Goal: Task Accomplishment & Management: Manage account settings

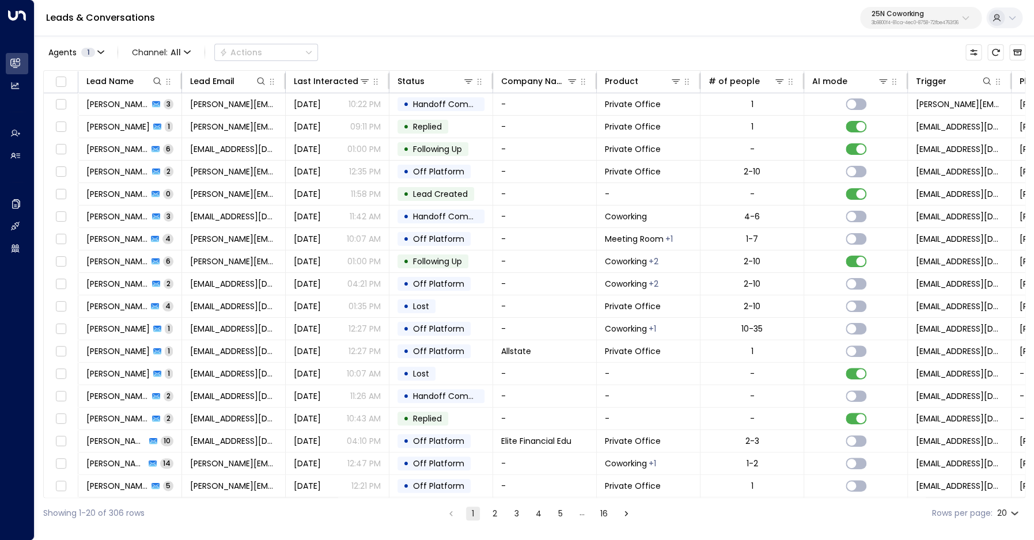
click at [942, 25] on p "3b9800f4-81ca-4ec0-8758-72fbe4763f36" at bounding box center [915, 23] width 87 height 5
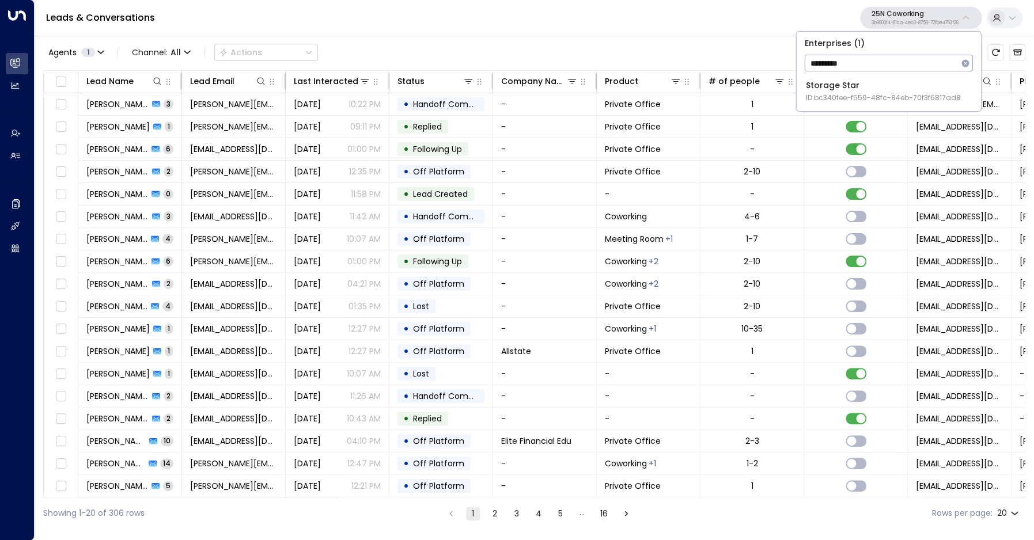
type input "*********"
click at [883, 96] on span "ID: bc340fee-f559-48fc-84eb-70f3f6817ad8" at bounding box center [883, 98] width 155 height 10
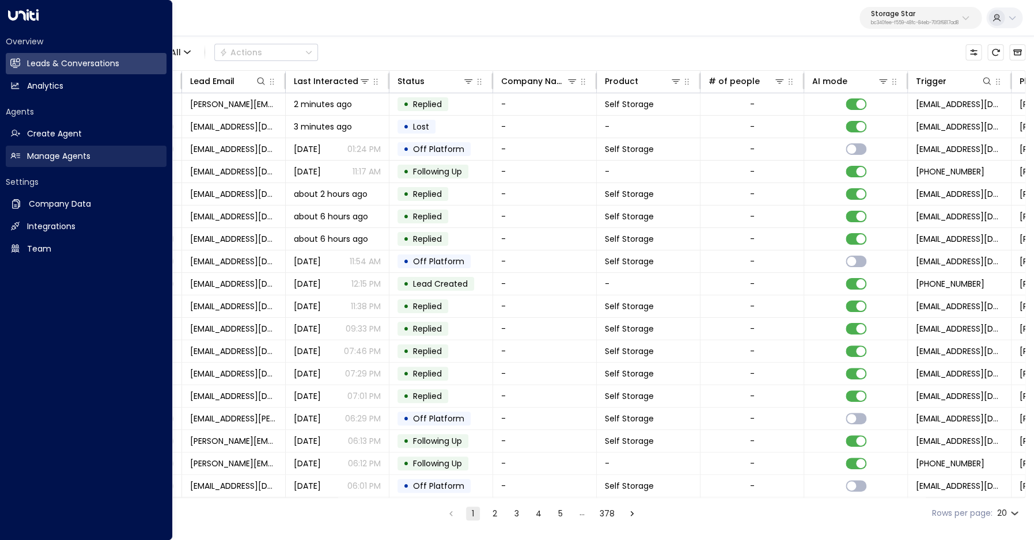
click at [28, 157] on h2 "Manage Agents" at bounding box center [58, 156] width 63 height 12
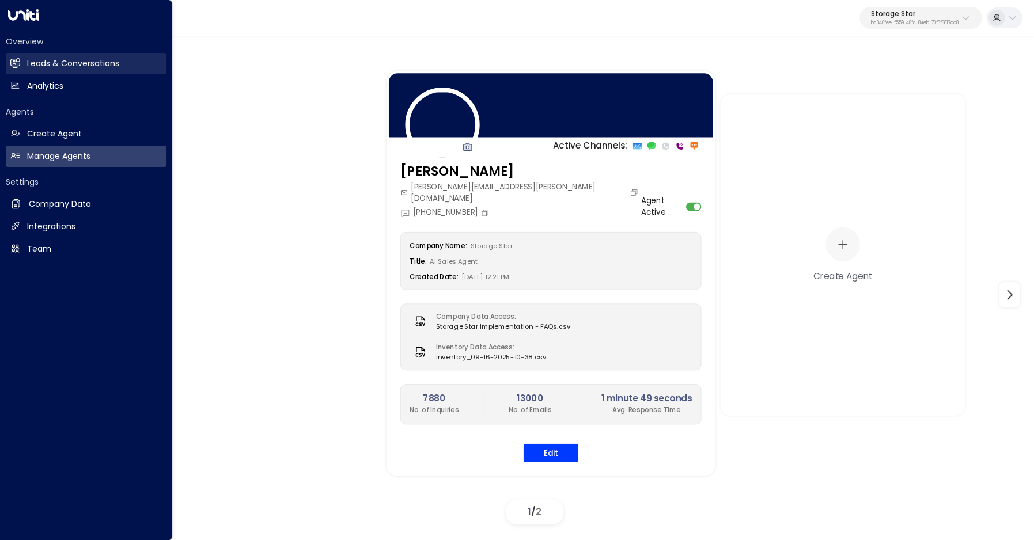
click at [20, 63] on link "Leads & Conversations Leads & Conversations" at bounding box center [86, 63] width 161 height 21
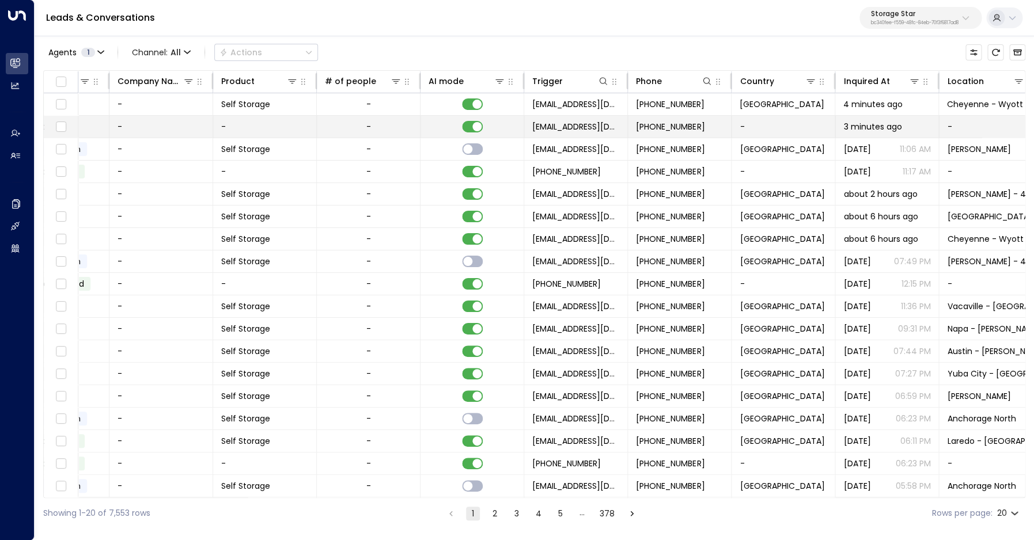
scroll to position [0, 403]
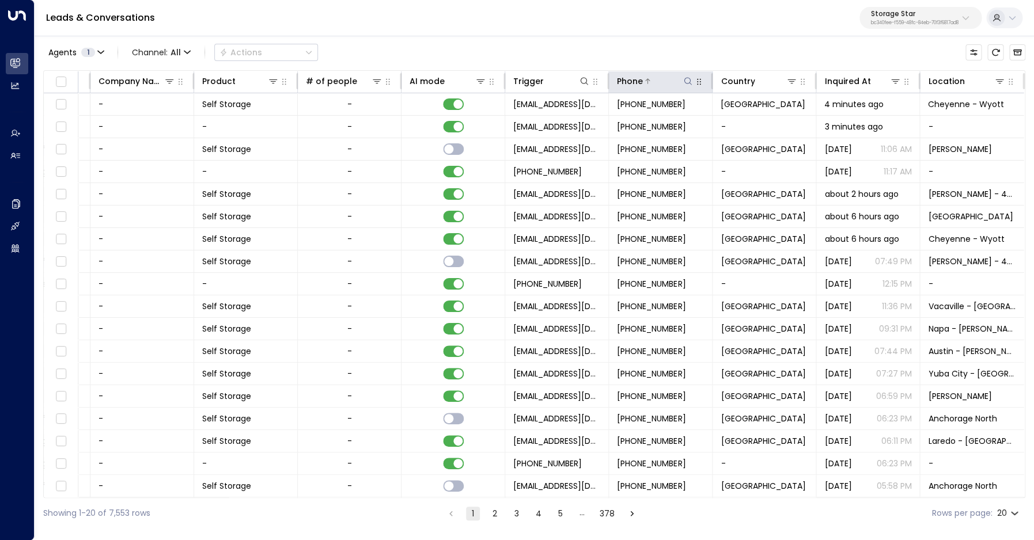
click at [688, 83] on icon at bounding box center [687, 81] width 9 height 9
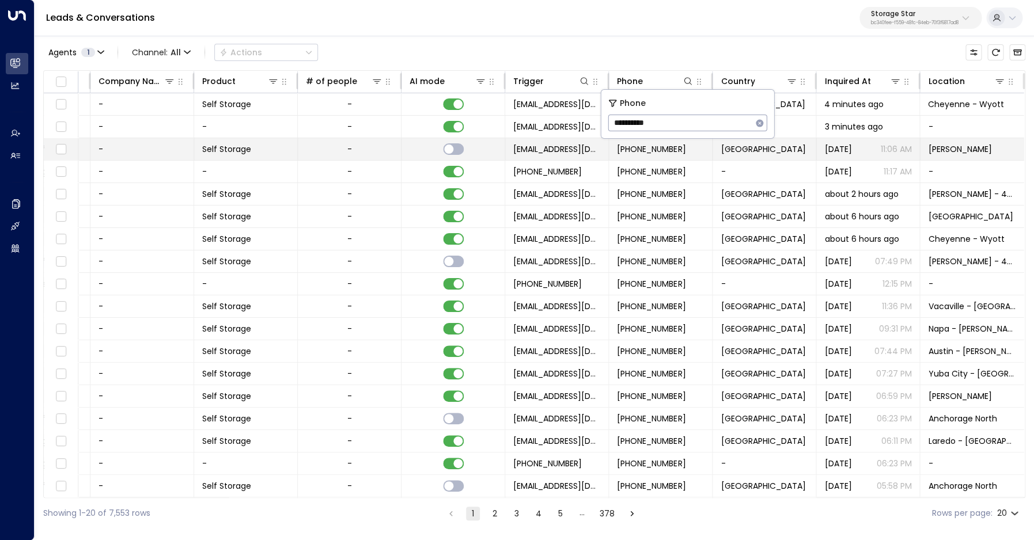
type input "**********"
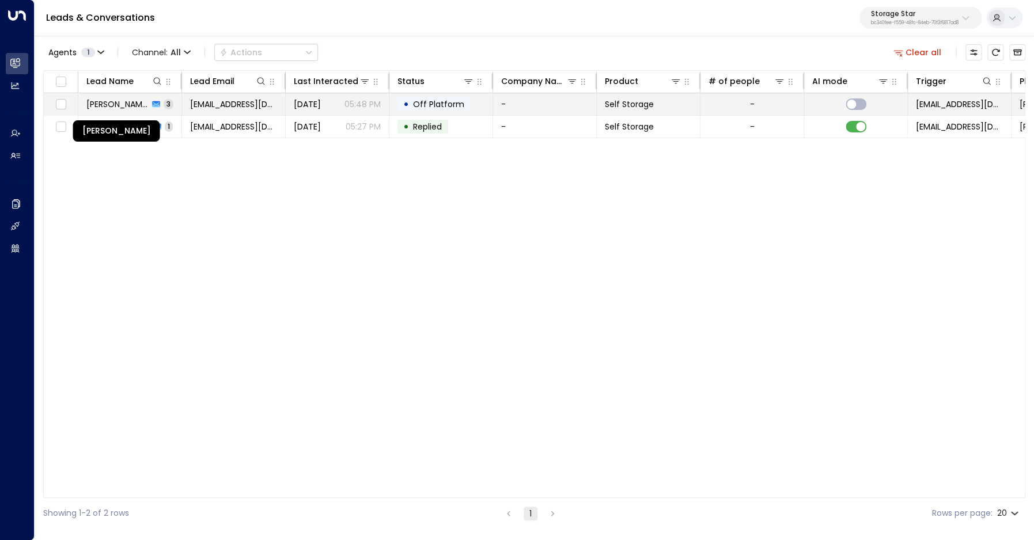
click at [132, 109] on span "Johnathin Brooks" at bounding box center [117, 105] width 62 height 12
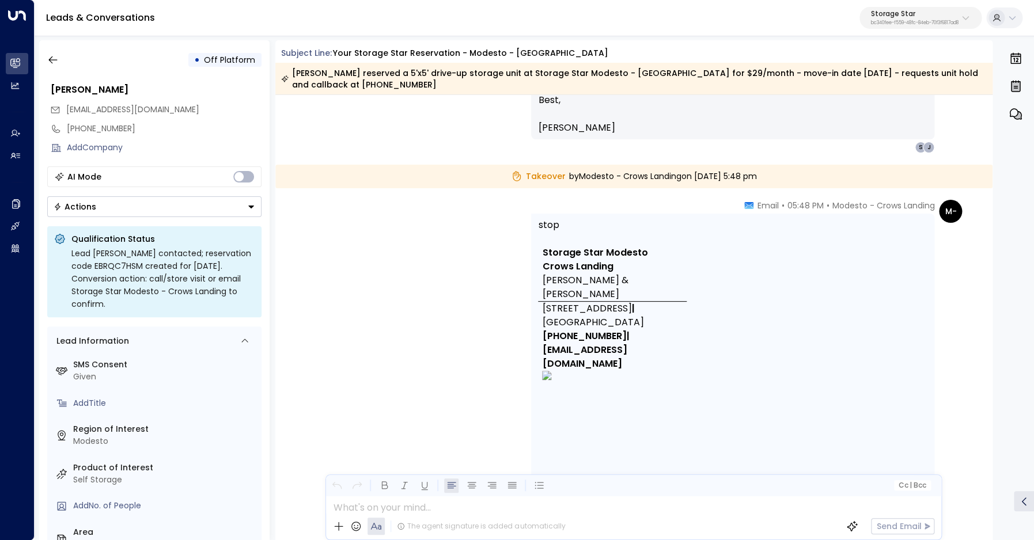
scroll to position [311, 0]
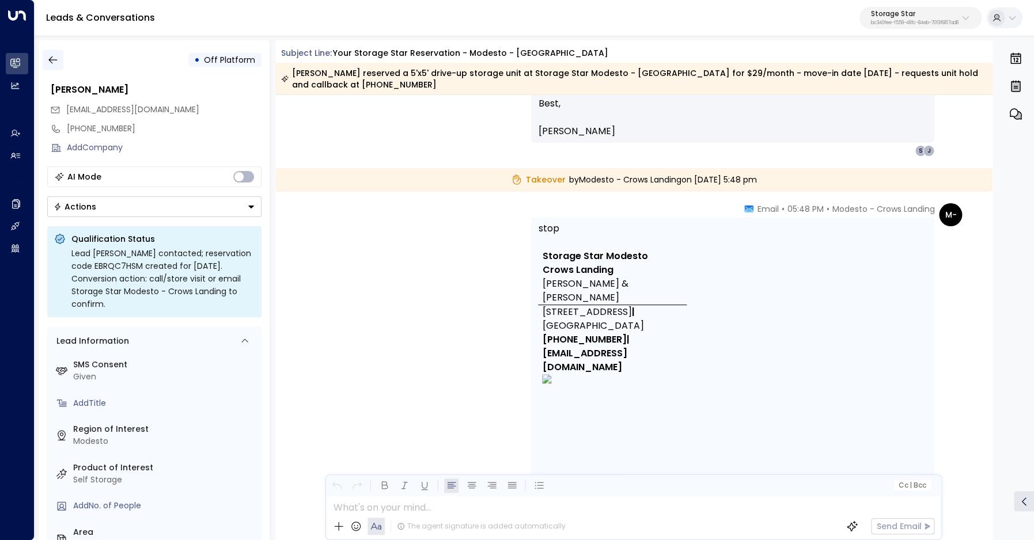
click at [47, 60] on icon "button" at bounding box center [53, 60] width 12 height 12
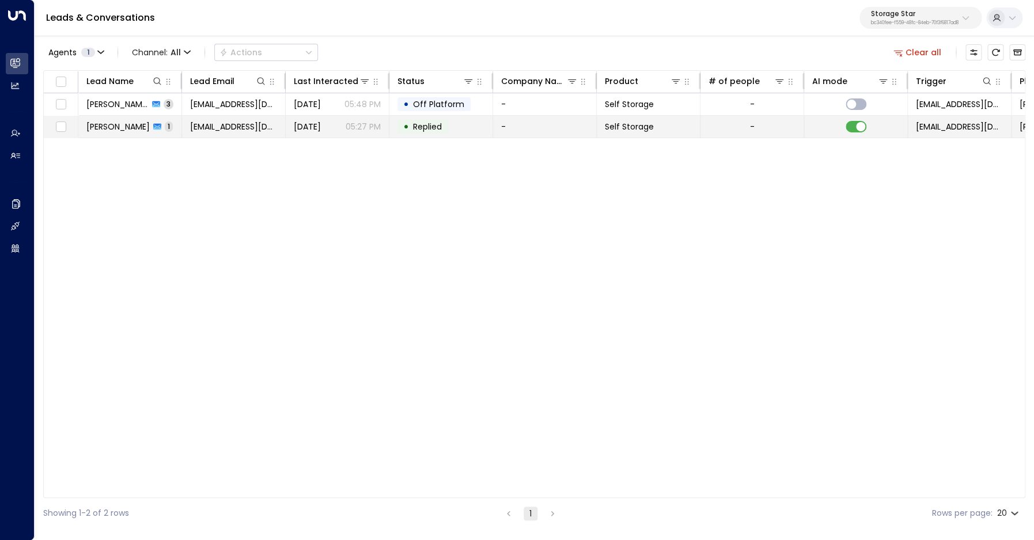
click at [117, 120] on td "Johnathin Brooks 1" at bounding box center [130, 127] width 104 height 22
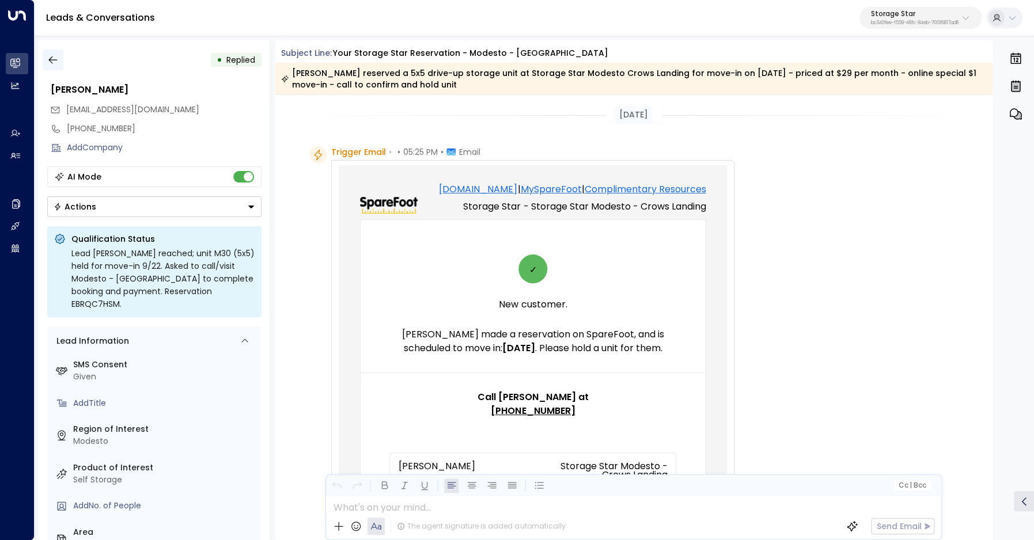
click at [56, 62] on icon "button" at bounding box center [53, 60] width 12 height 12
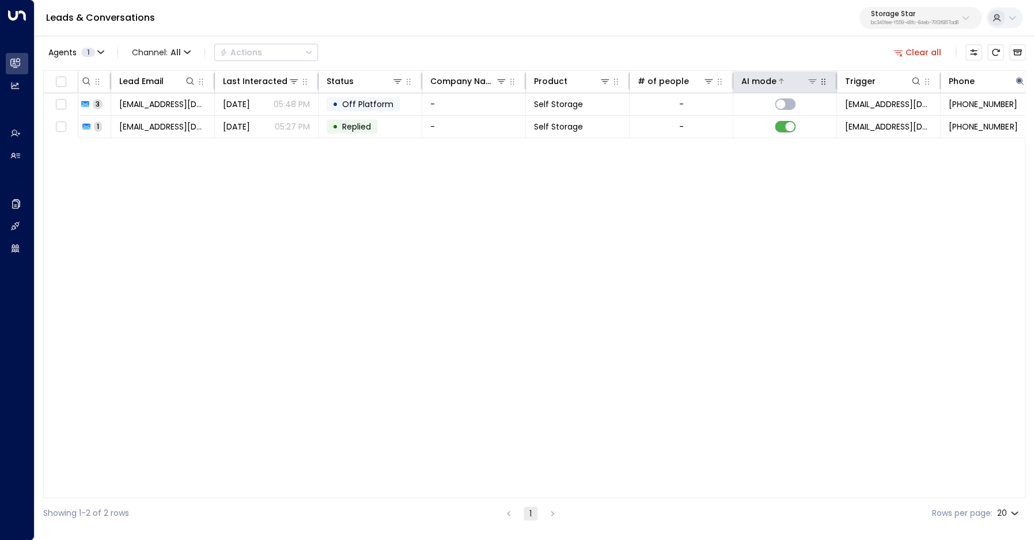
scroll to position [0, 298]
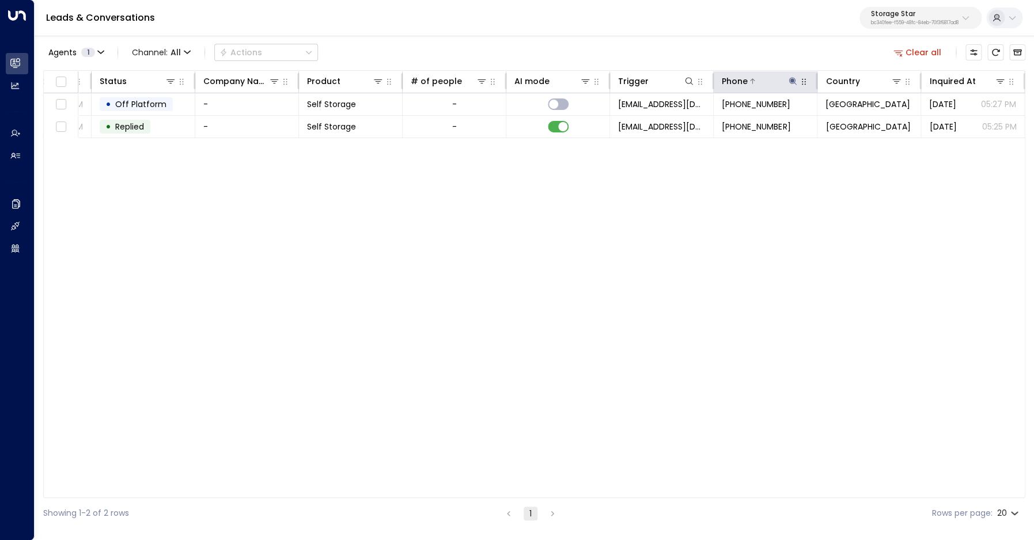
click at [790, 84] on icon at bounding box center [792, 81] width 9 height 9
click at [797, 124] on input "**********" at bounding box center [785, 122] width 144 height 21
type input "*********"
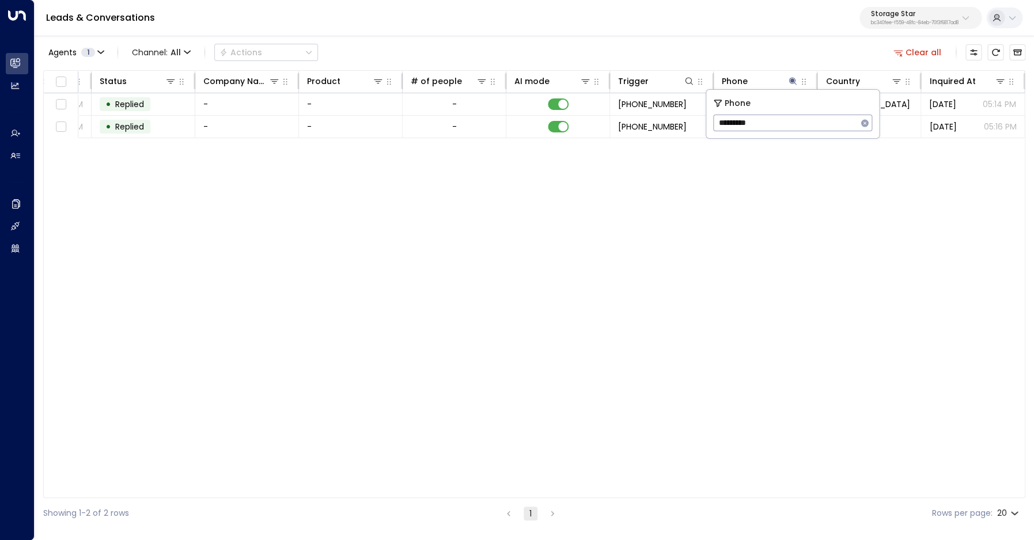
click at [510, 51] on div "Agents 1 Channel: All Actions Clear all" at bounding box center [534, 52] width 982 height 24
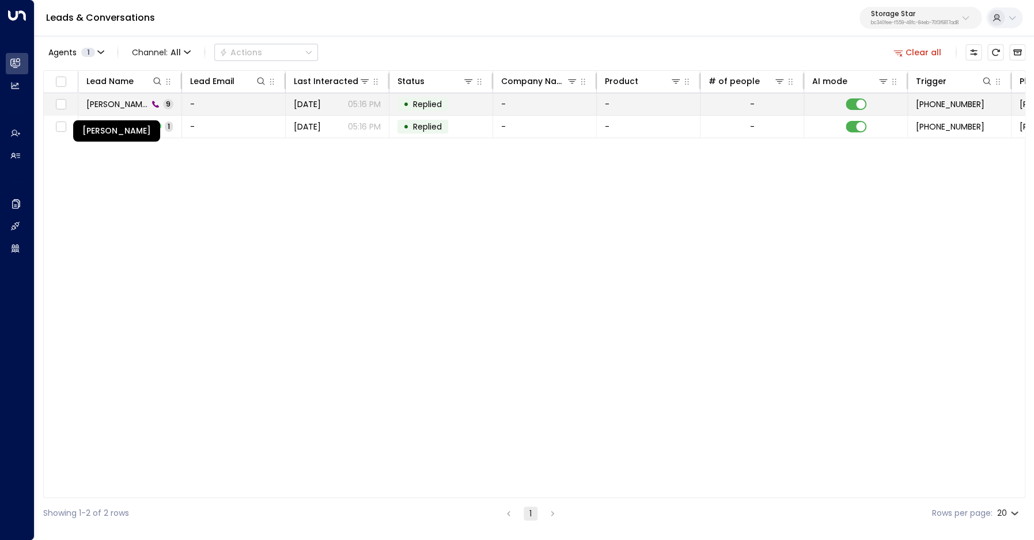
click at [100, 103] on span "Stephanie Hensis" at bounding box center [117, 105] width 62 height 12
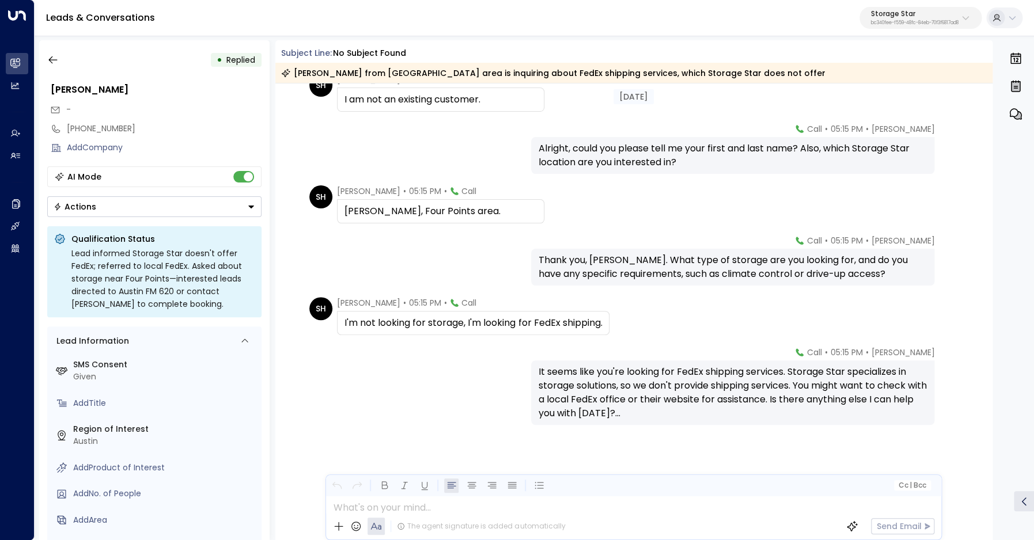
scroll to position [235, 0]
click at [55, 55] on icon "button" at bounding box center [53, 60] width 12 height 12
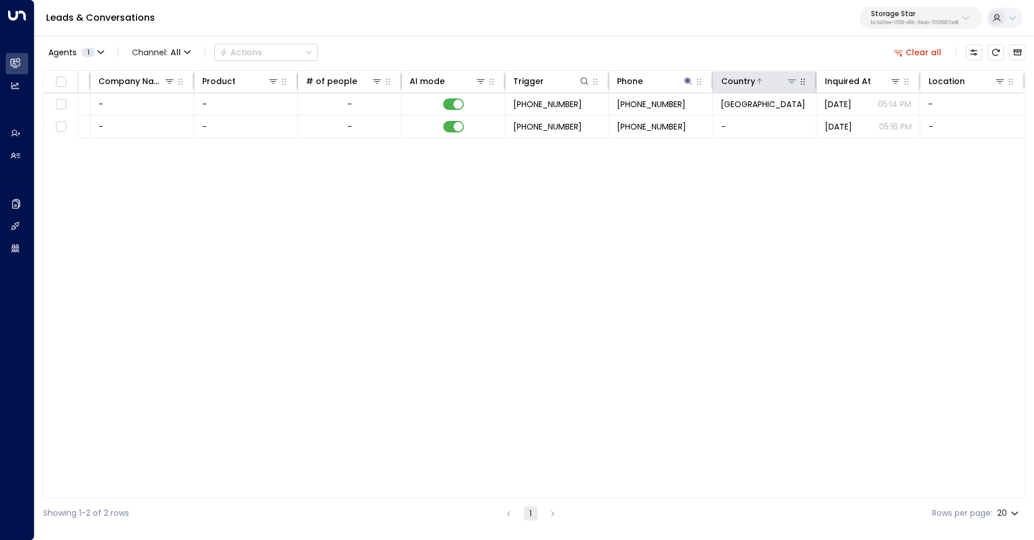
scroll to position [0, 392]
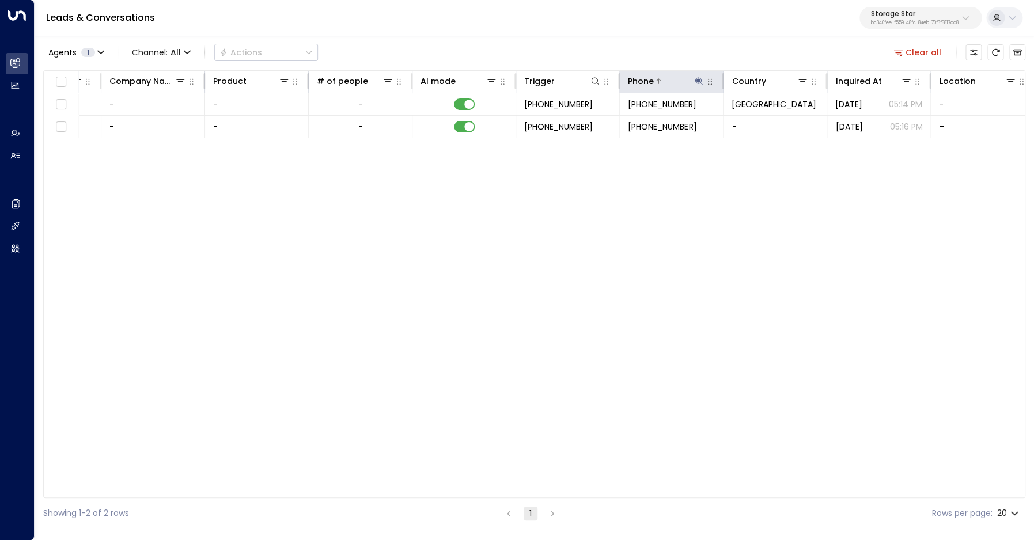
click at [699, 82] on icon at bounding box center [698, 80] width 7 height 7
click at [673, 122] on input "*********" at bounding box center [691, 122] width 144 height 21
type input "**********"
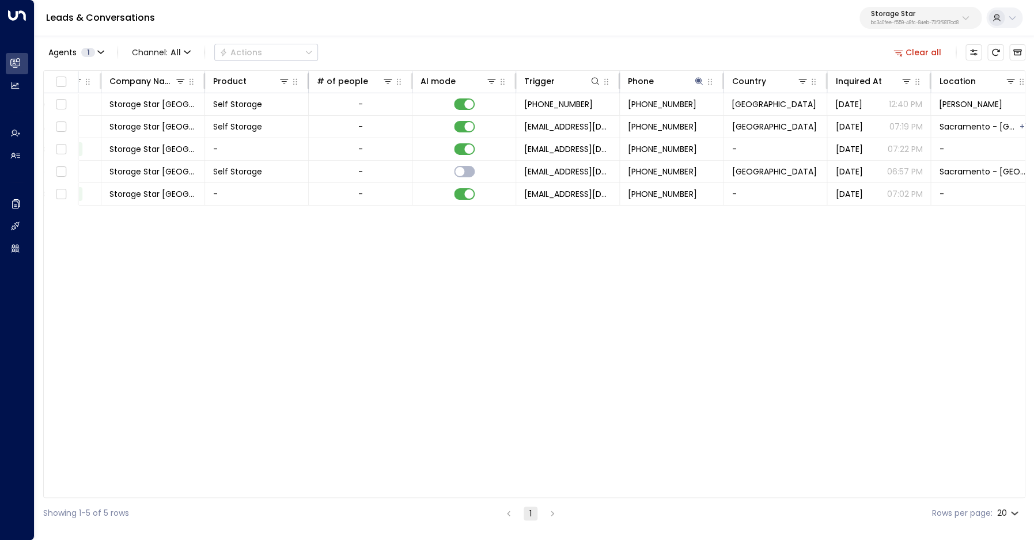
click at [661, 56] on div "Agents 1 Channel: All Actions Clear all" at bounding box center [534, 52] width 982 height 24
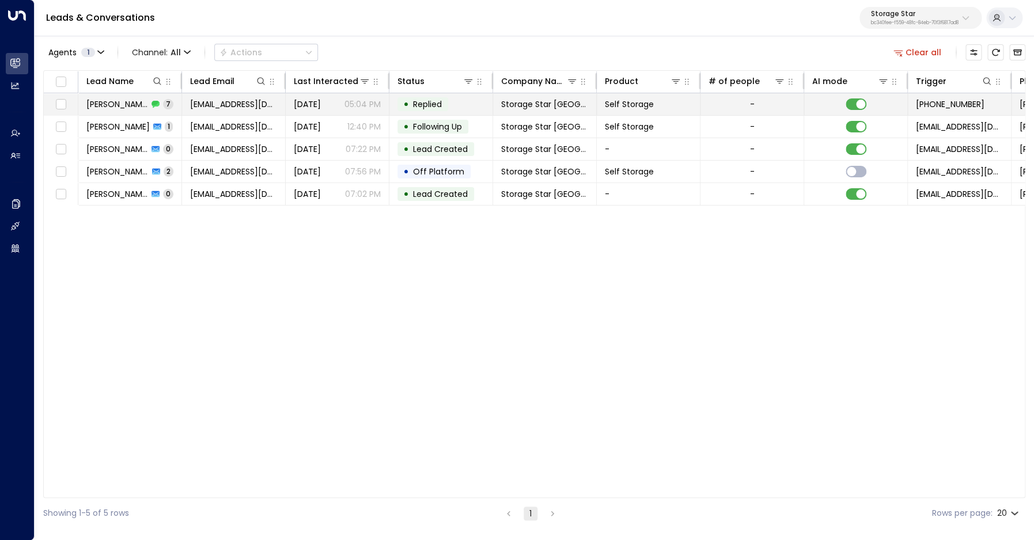
click at [129, 102] on span "Charlene Byers" at bounding box center [117, 105] width 62 height 12
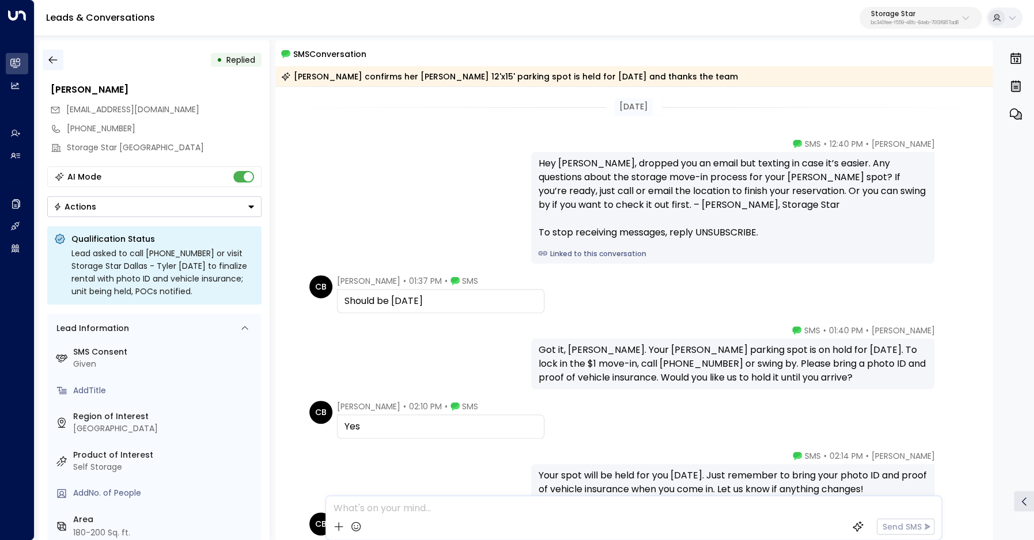
click at [52, 60] on icon "button" at bounding box center [52, 59] width 9 height 7
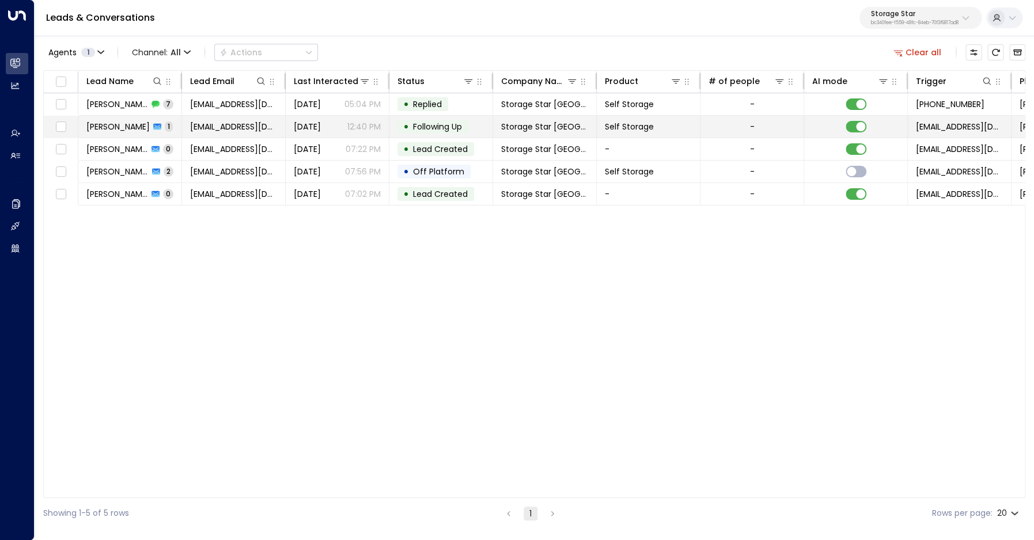
click at [118, 129] on span "Charlene Byers" at bounding box center [117, 127] width 63 height 12
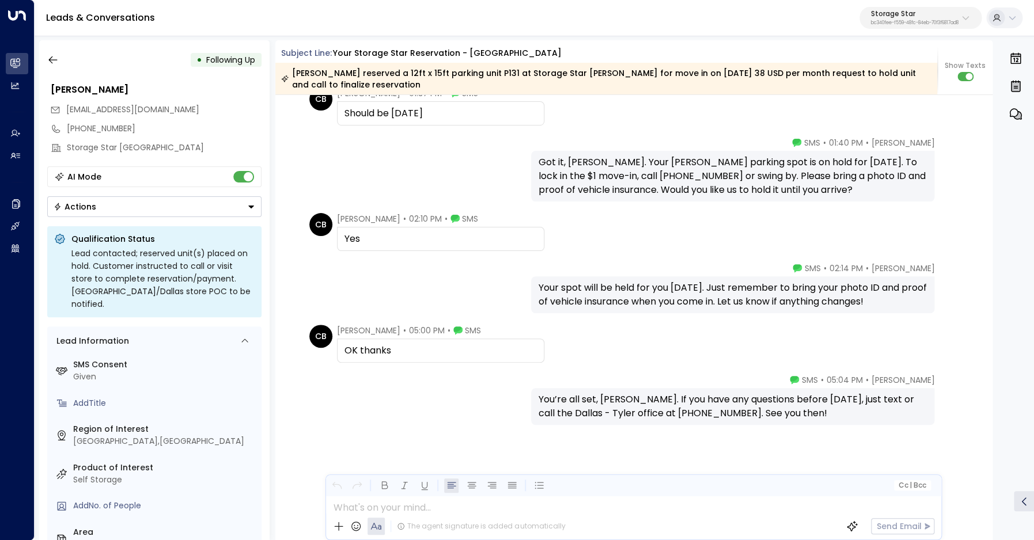
scroll to position [1383, 0]
click at [898, 17] on p "Storage Star" at bounding box center [915, 13] width 88 height 7
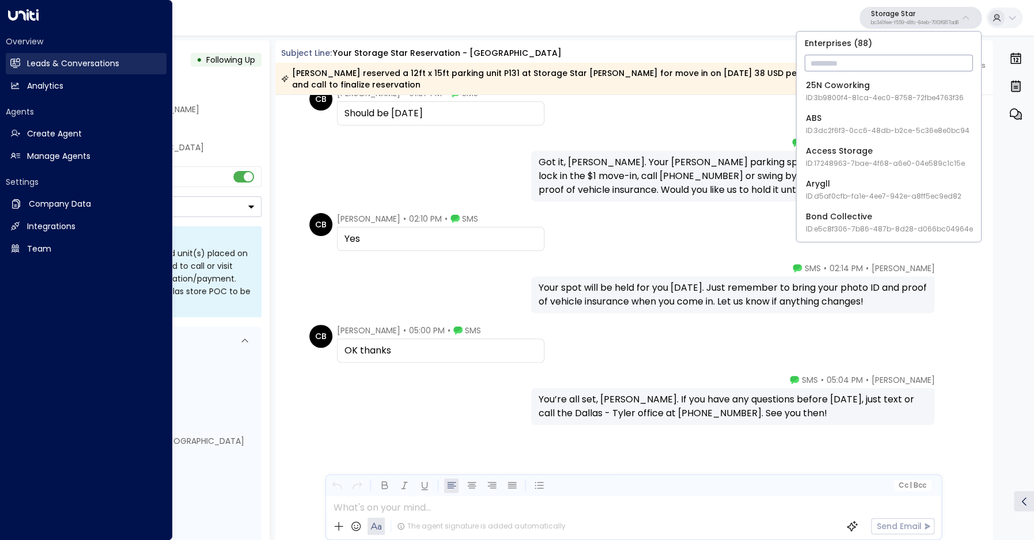
click at [63, 58] on h2 "Leads & Conversations" at bounding box center [73, 64] width 92 height 12
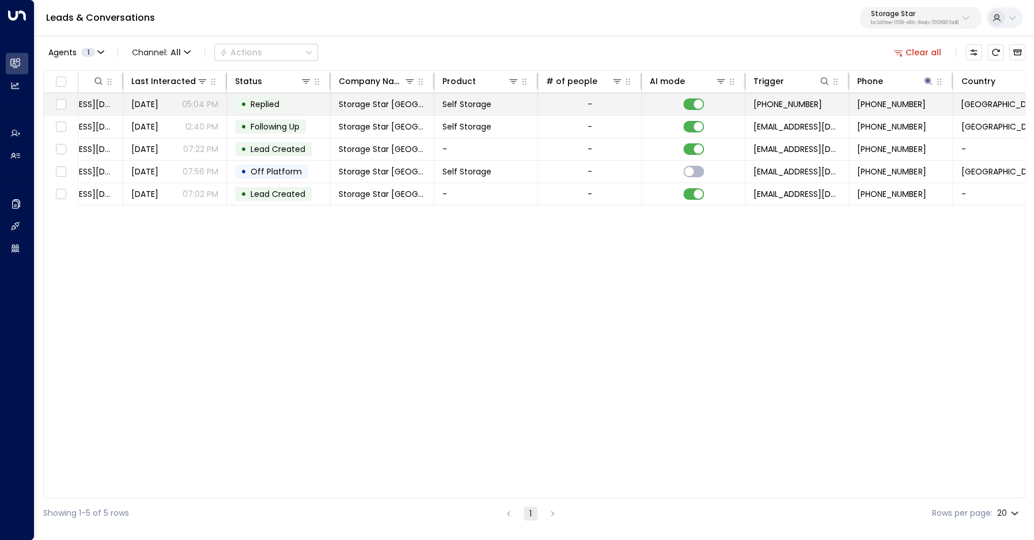
scroll to position [0, 403]
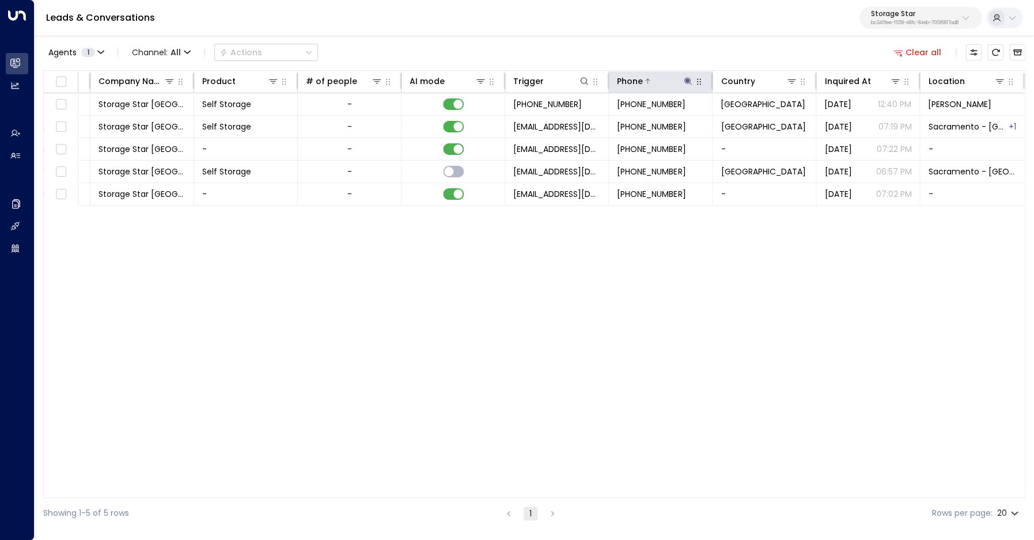
click at [688, 82] on icon at bounding box center [687, 80] width 7 height 7
type input "**********"
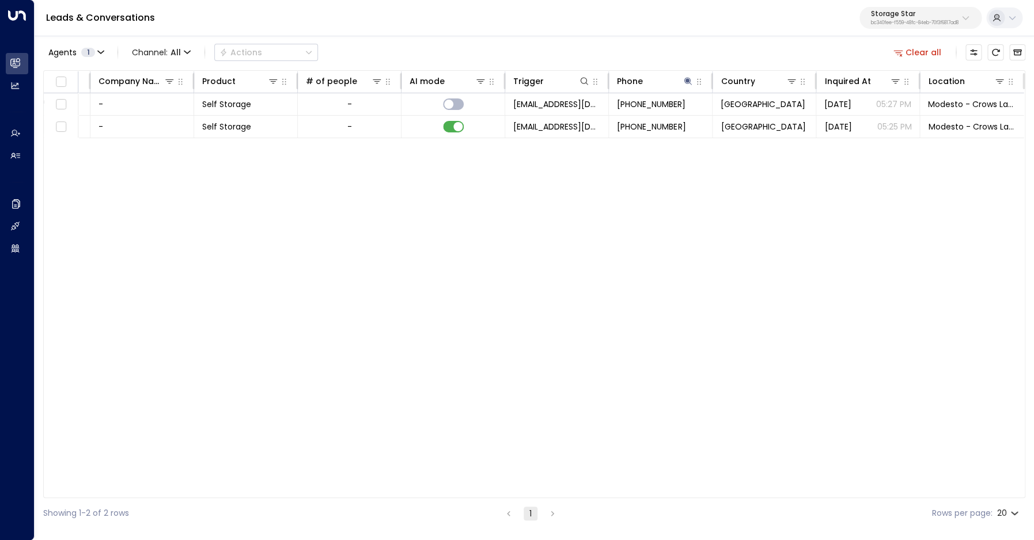
click at [564, 50] on div "Agents 1 Channel: All Actions Clear all" at bounding box center [534, 52] width 982 height 24
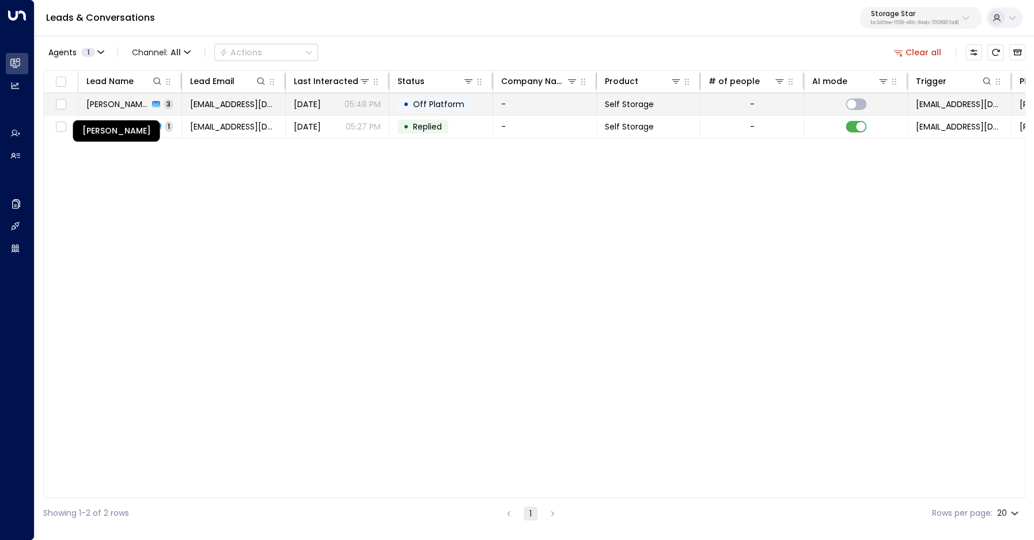
click at [118, 107] on span "Johnathin Brooks" at bounding box center [117, 105] width 62 height 12
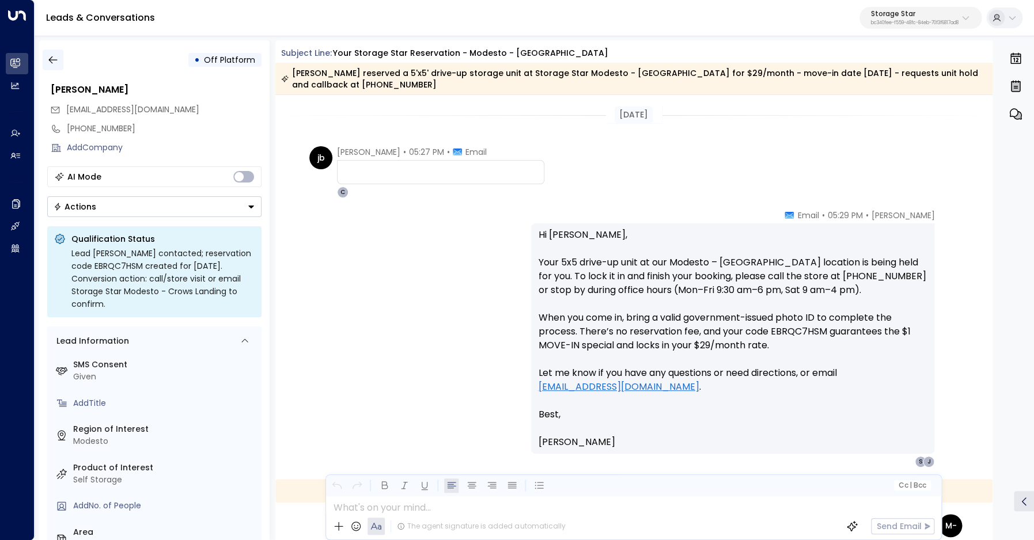
click at [58, 60] on icon "button" at bounding box center [53, 60] width 12 height 12
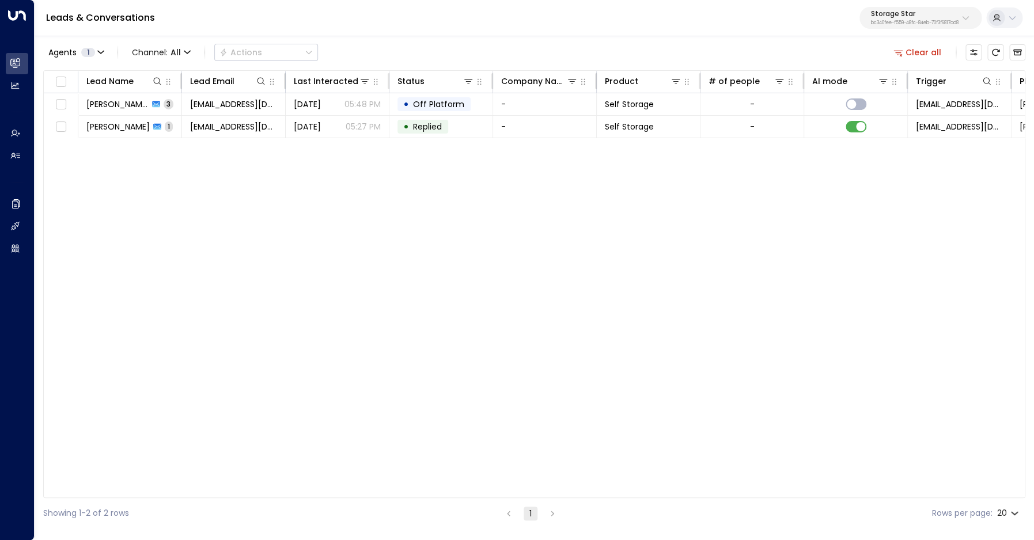
click at [916, 55] on button "Clear all" at bounding box center [918, 52] width 58 height 16
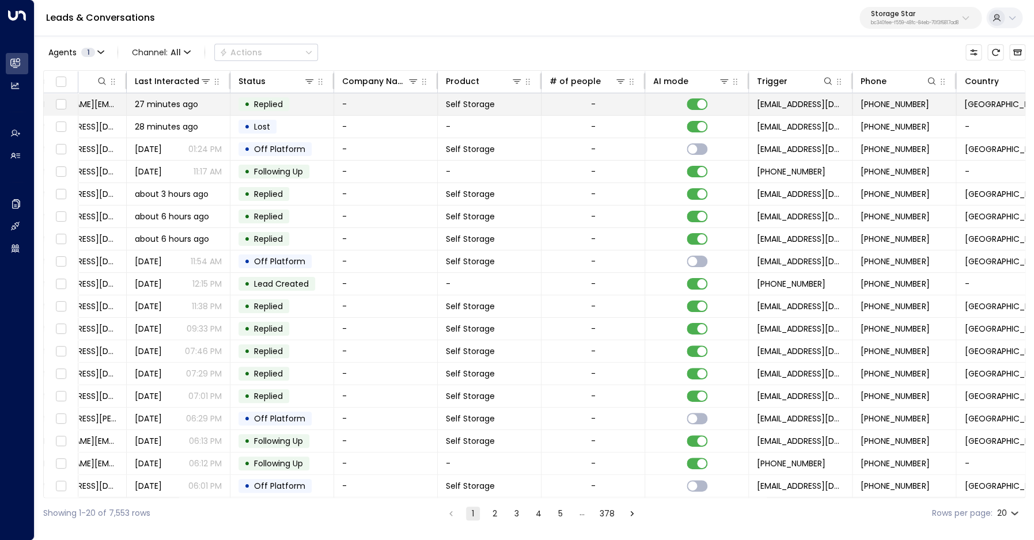
scroll to position [0, 364]
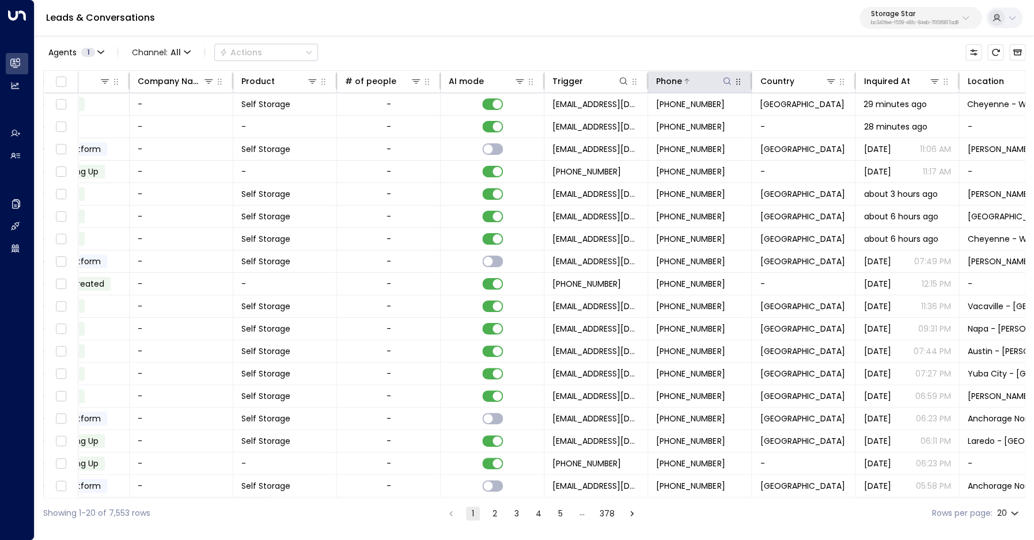
click at [727, 81] on icon at bounding box center [726, 81] width 9 height 9
type input "**********"
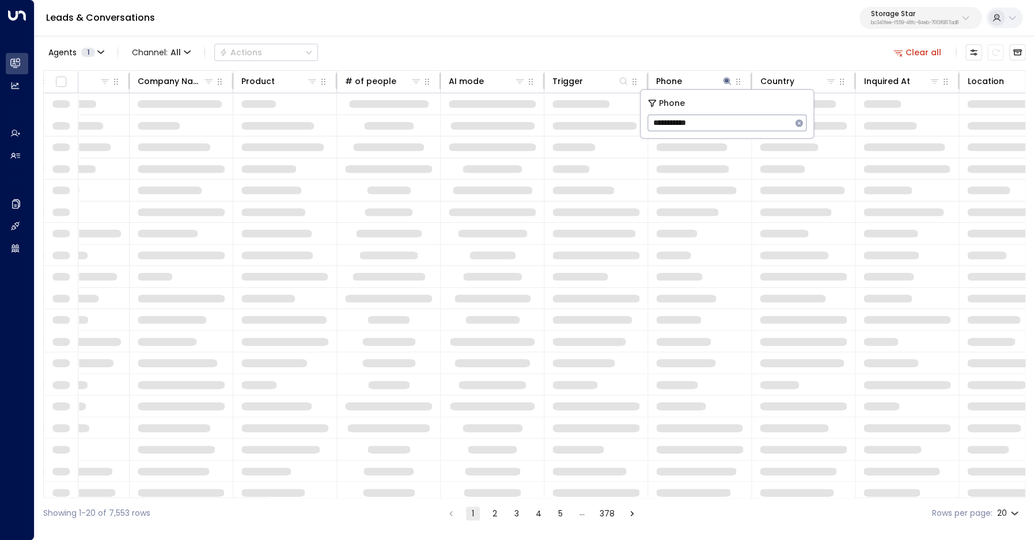
click at [623, 43] on div "Agents 1 Channel: All Actions Clear all" at bounding box center [534, 52] width 982 height 24
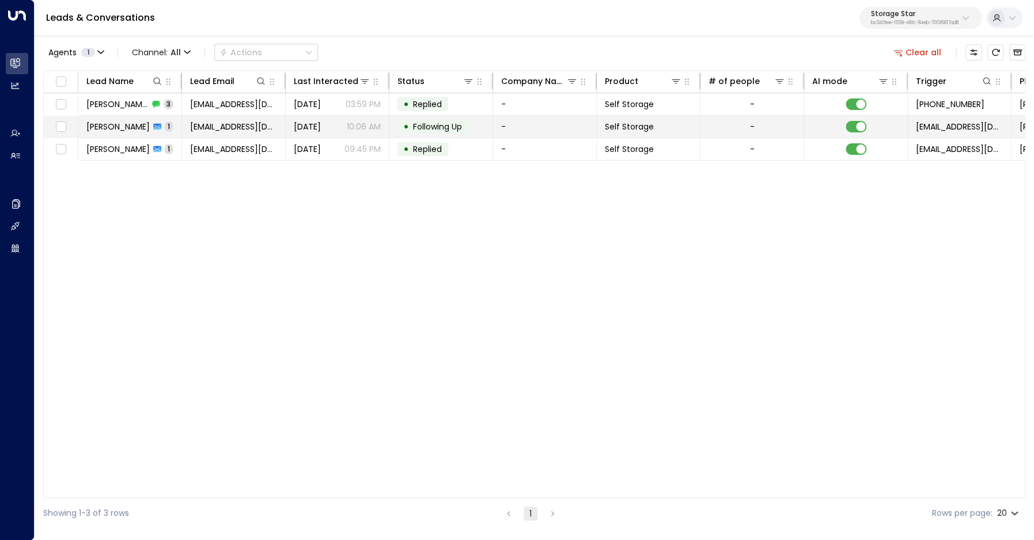
click at [100, 131] on span "Nathan Grimm" at bounding box center [117, 127] width 63 height 12
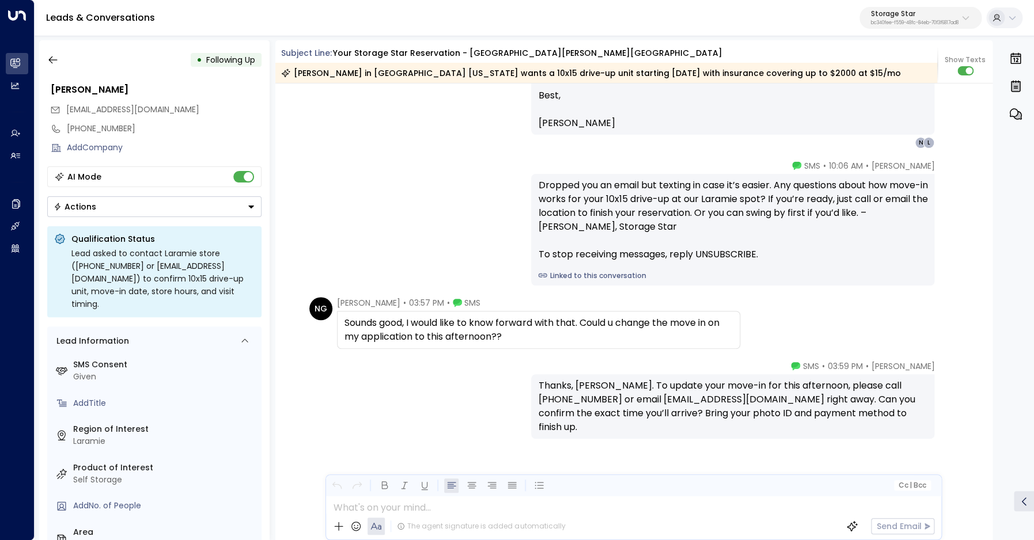
scroll to position [1012, 0]
click at [948, 16] on p "Storage Star" at bounding box center [915, 13] width 88 height 7
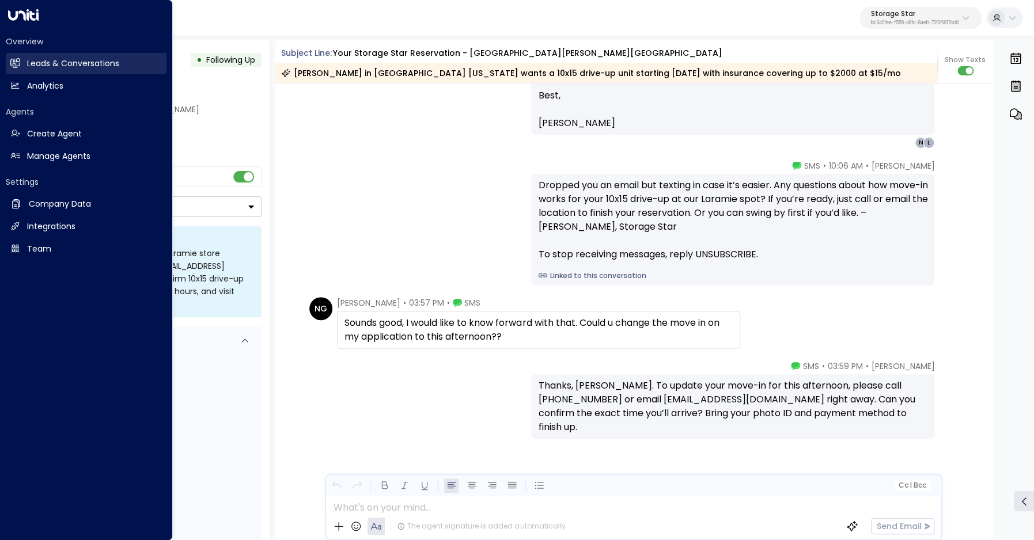
click at [28, 59] on h2 "Leads & Conversations" at bounding box center [73, 64] width 92 height 12
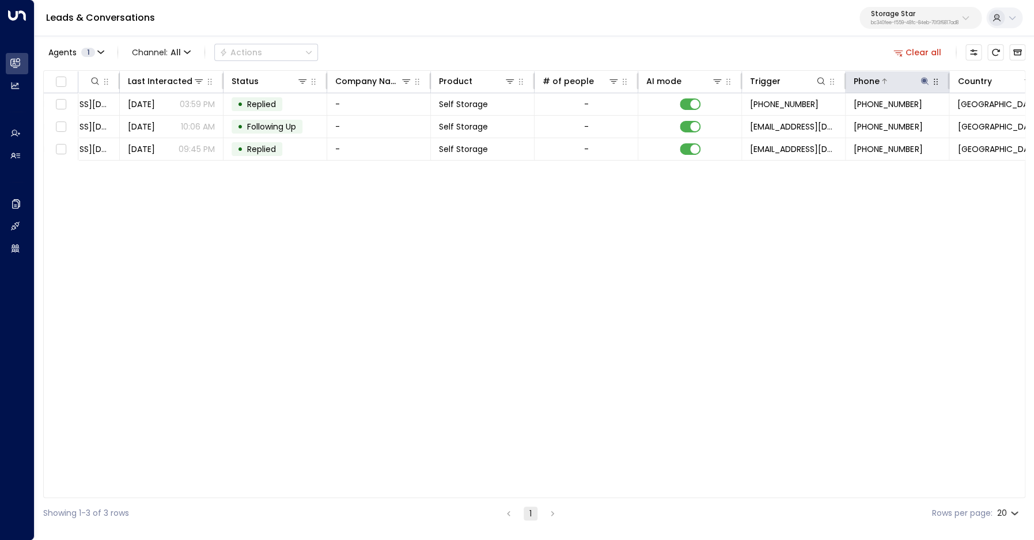
scroll to position [0, 165]
click at [925, 80] on icon at bounding box center [925, 80] width 7 height 7
click at [904, 123] on input "**********" at bounding box center [918, 122] width 144 height 21
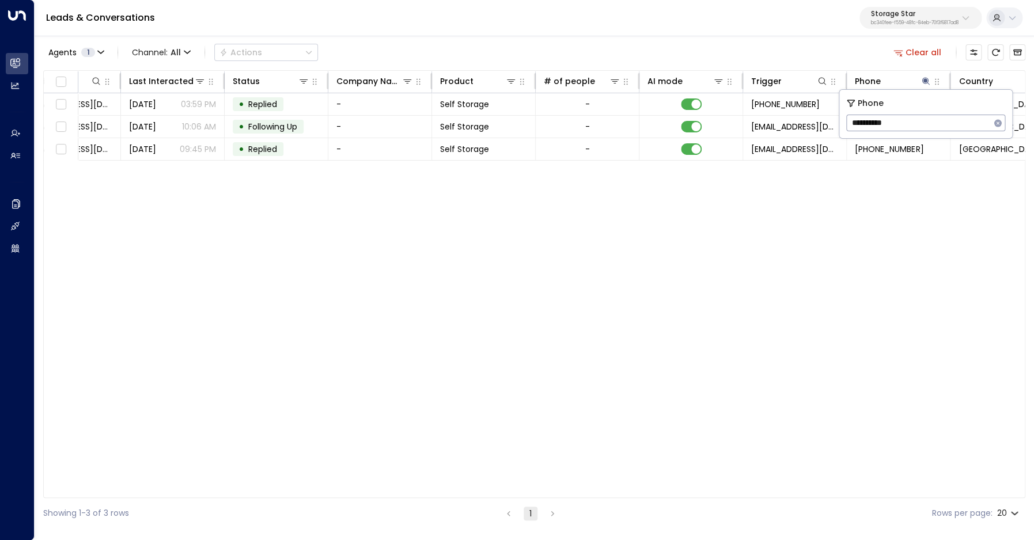
type input "**********"
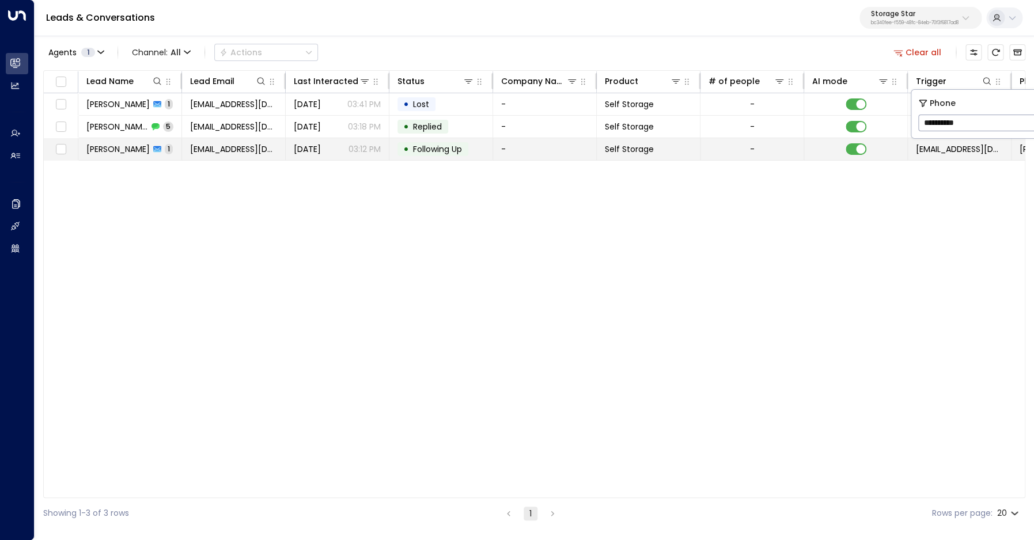
click at [127, 145] on span "Casey Kleam" at bounding box center [117, 149] width 63 height 12
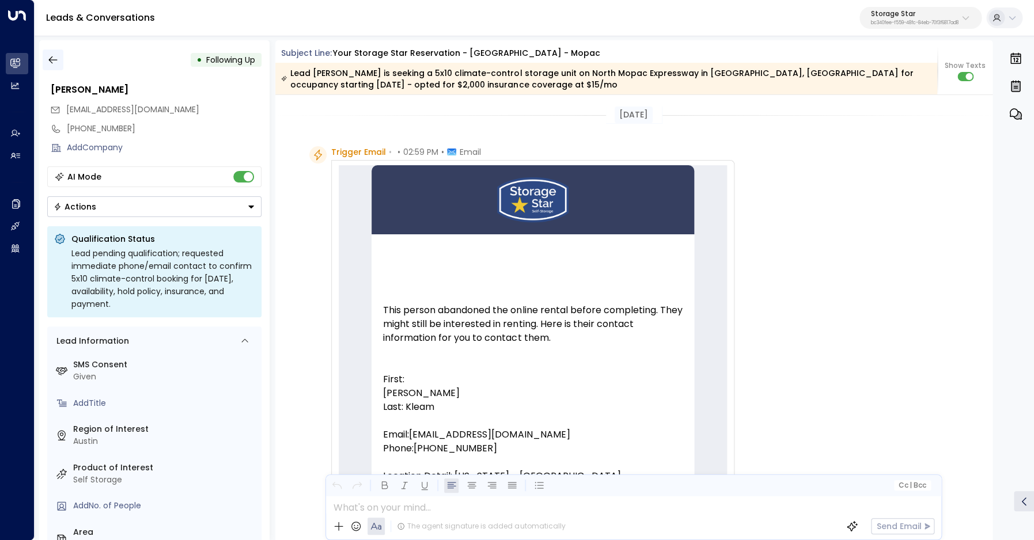
click at [53, 60] on icon "button" at bounding box center [52, 59] width 9 height 7
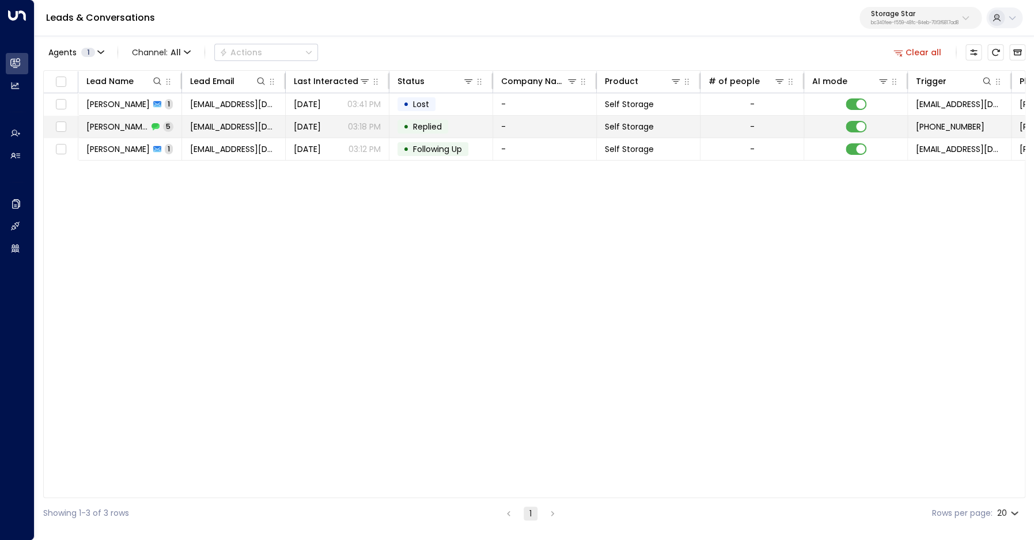
click at [113, 124] on span "Casey Kleam" at bounding box center [117, 127] width 62 height 12
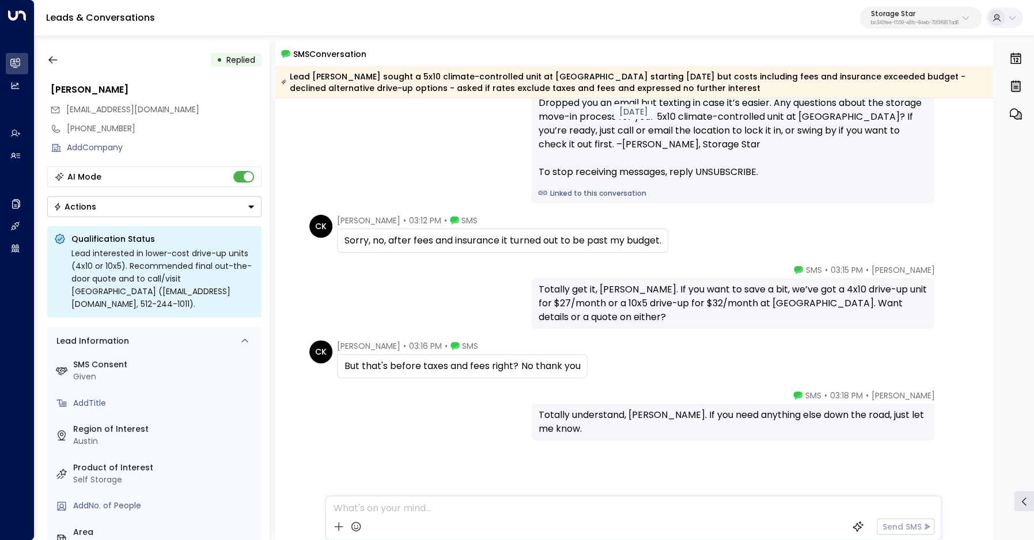
scroll to position [74, 0]
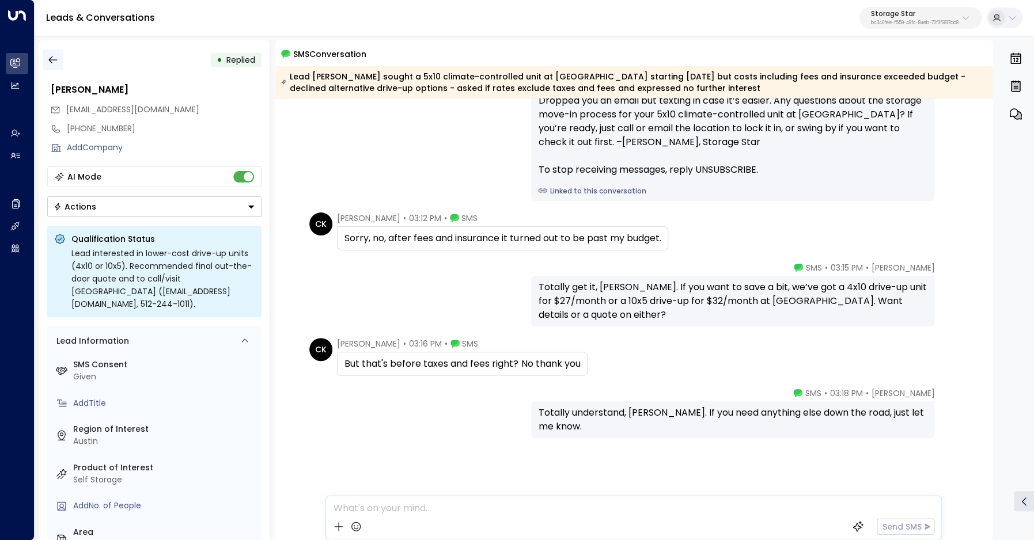
click at [59, 62] on button "button" at bounding box center [53, 60] width 21 height 21
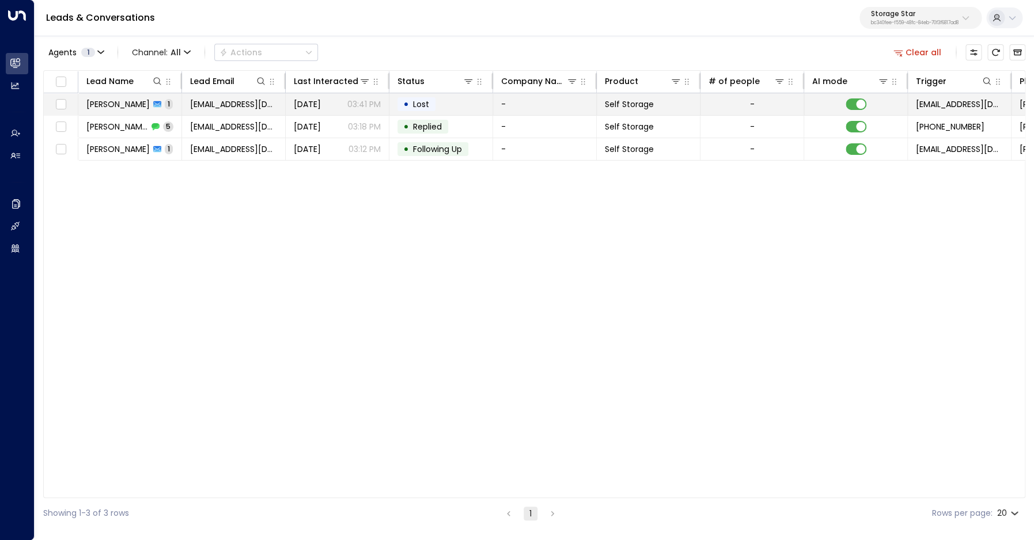
click at [120, 100] on span "Casey Kleam" at bounding box center [117, 105] width 63 height 12
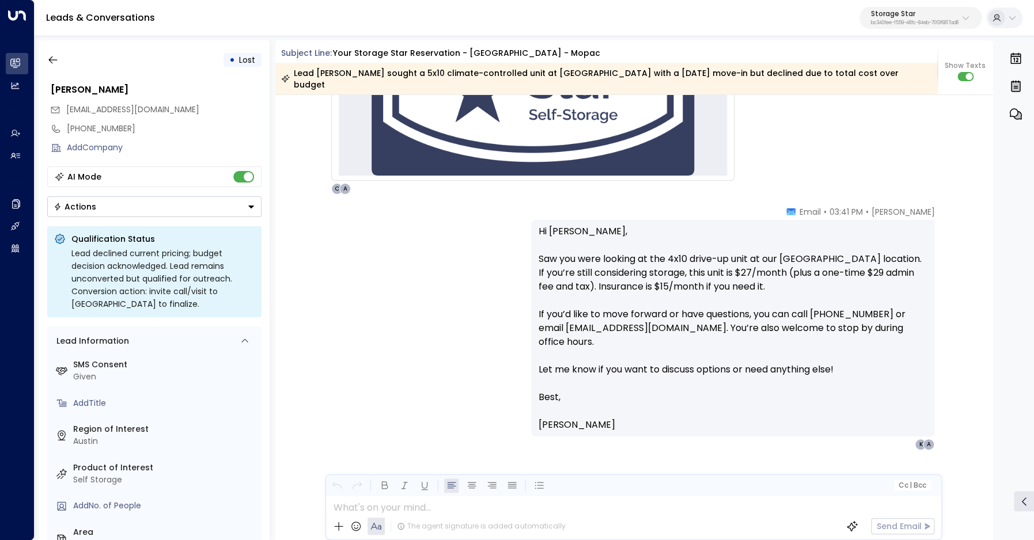
scroll to position [1027, 0]
click at [119, 114] on span "kleamcasey@gmail.com" at bounding box center [132, 110] width 133 height 12
click at [46, 56] on button "button" at bounding box center [53, 60] width 21 height 21
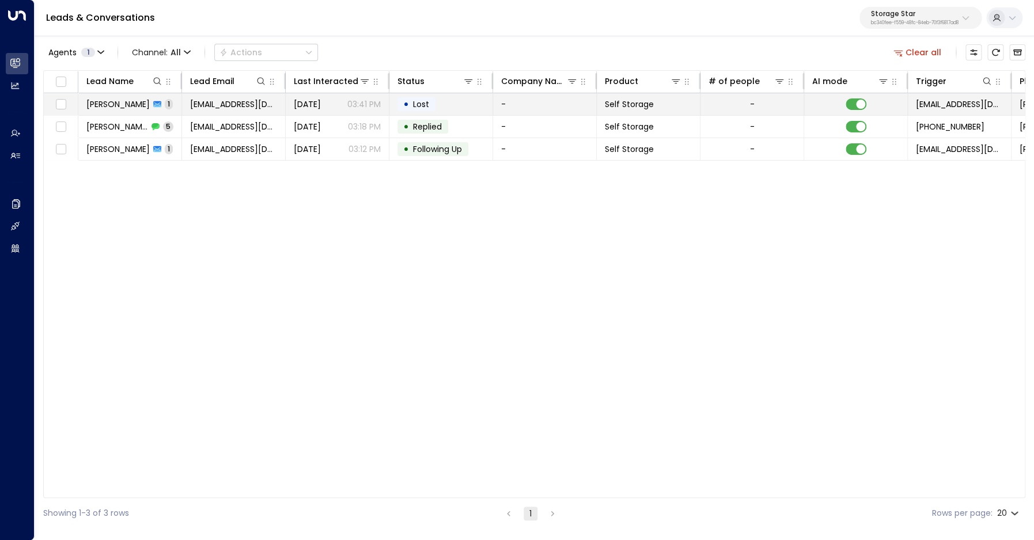
scroll to position [0, 403]
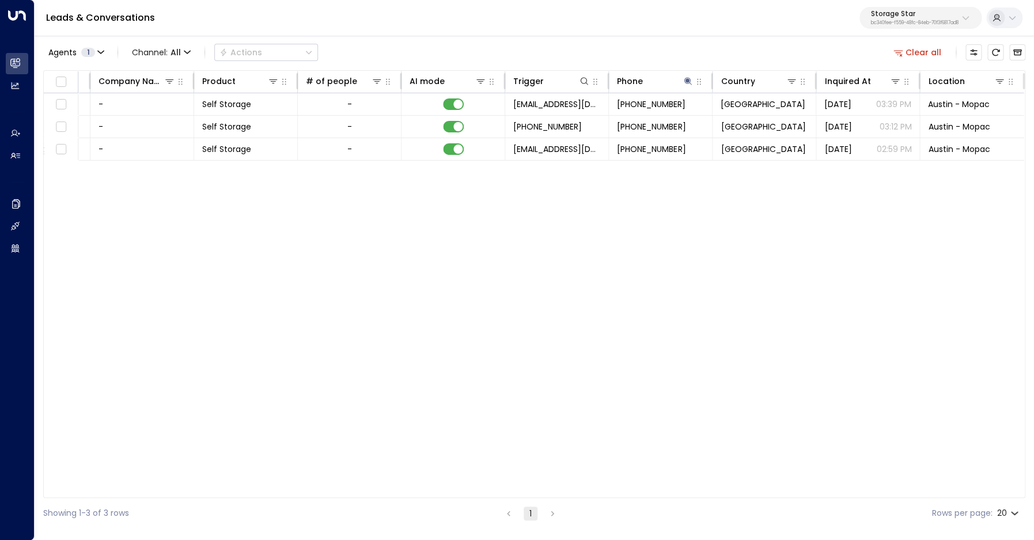
click at [914, 54] on button "Clear all" at bounding box center [918, 52] width 58 height 16
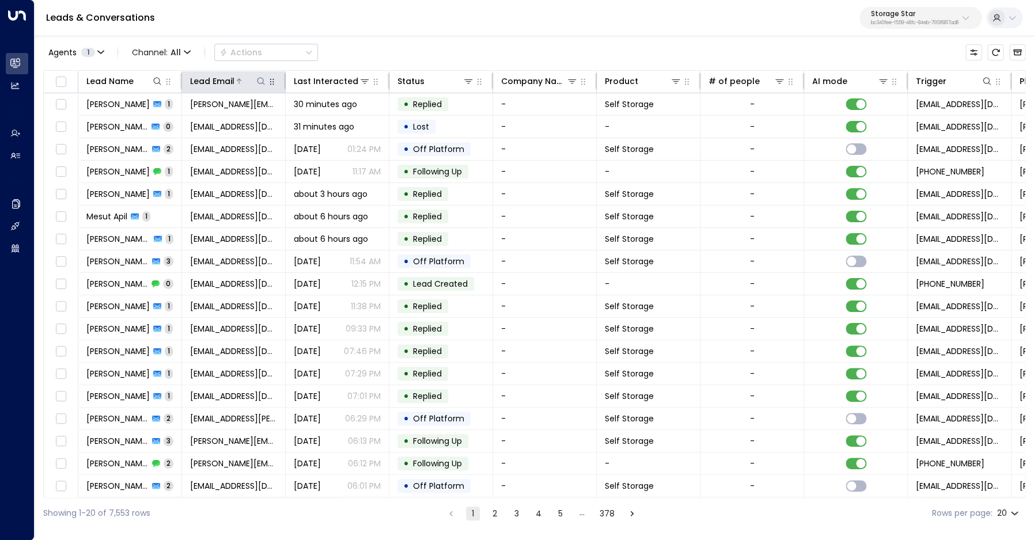
click at [260, 82] on icon at bounding box center [260, 81] width 9 height 9
type input "**********"
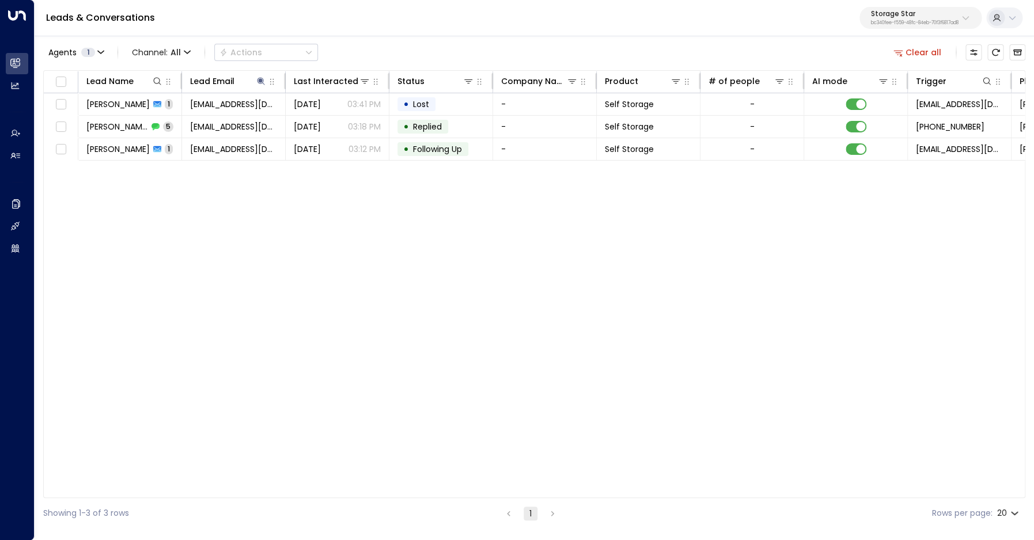
click at [428, 37] on div "Agents 1 Channel: All Actions Clear all Lead Name Lead Email Last Interacted St…" at bounding box center [534, 282] width 982 height 494
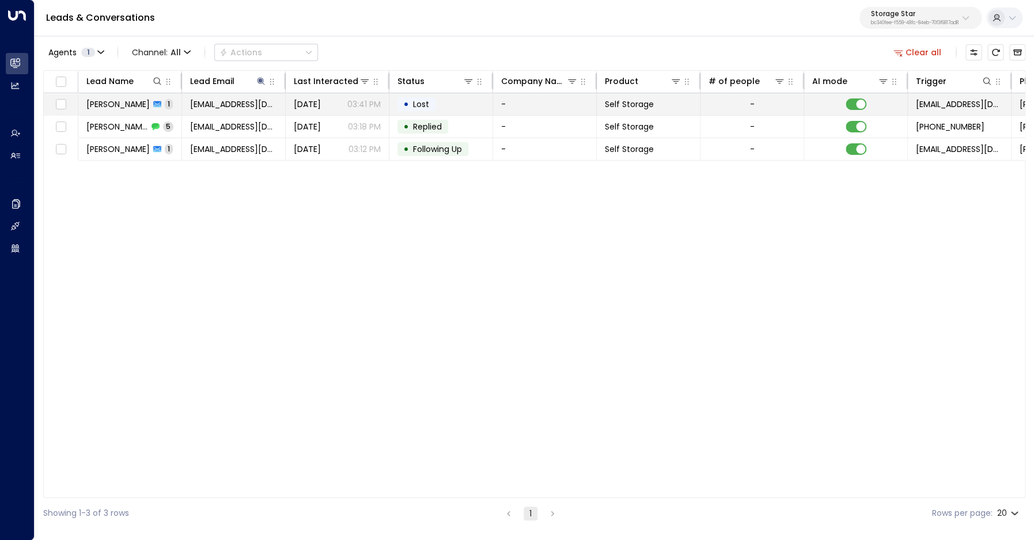
click at [115, 96] on td "Casey Kleam 1" at bounding box center [130, 104] width 104 height 22
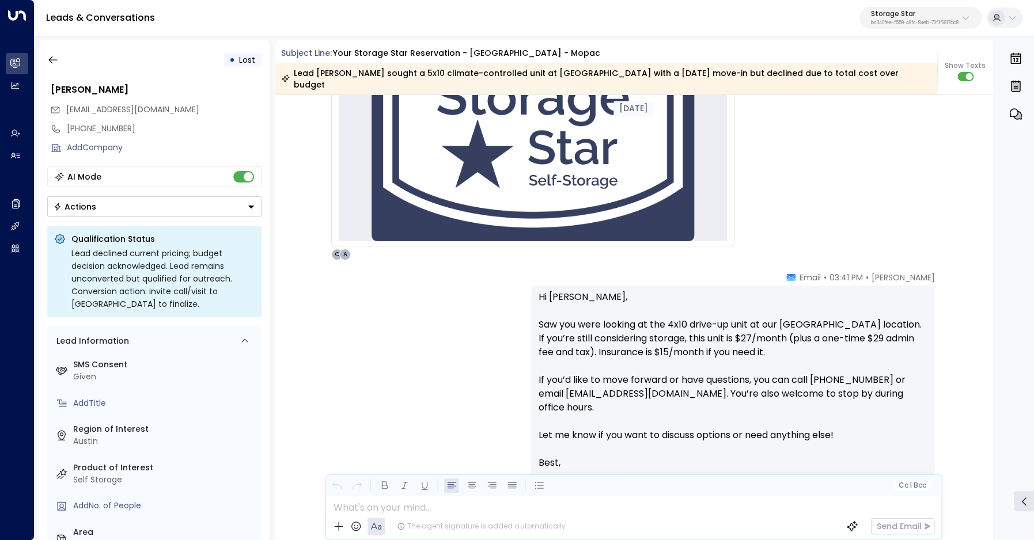
scroll to position [1017, 0]
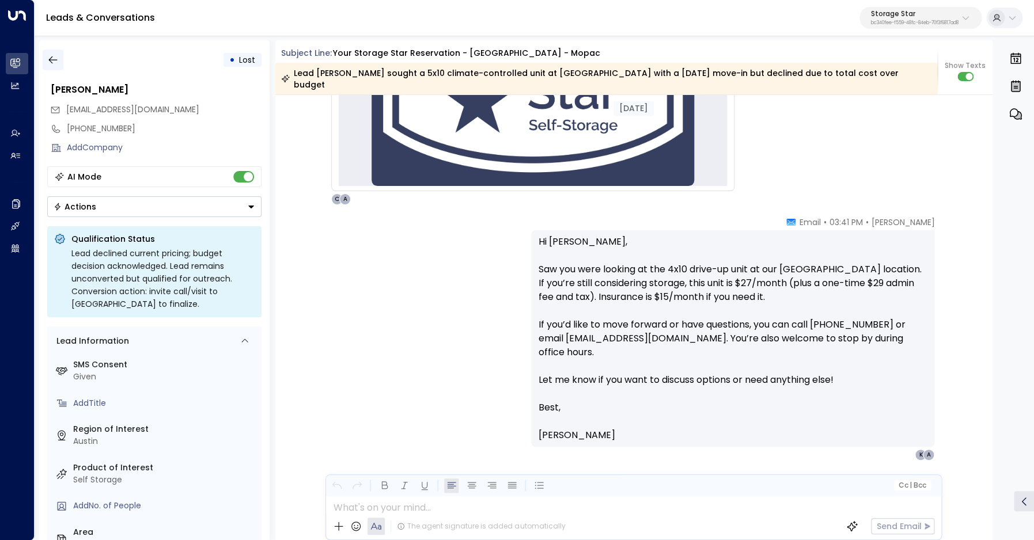
click at [51, 58] on icon "button" at bounding box center [52, 59] width 9 height 7
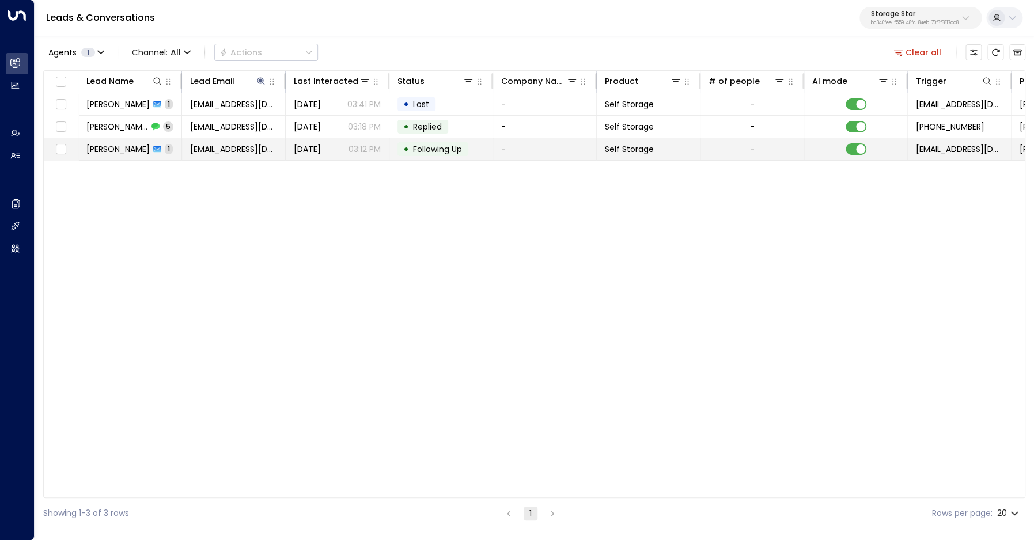
click at [127, 149] on span "Casey Kleam" at bounding box center [117, 149] width 63 height 12
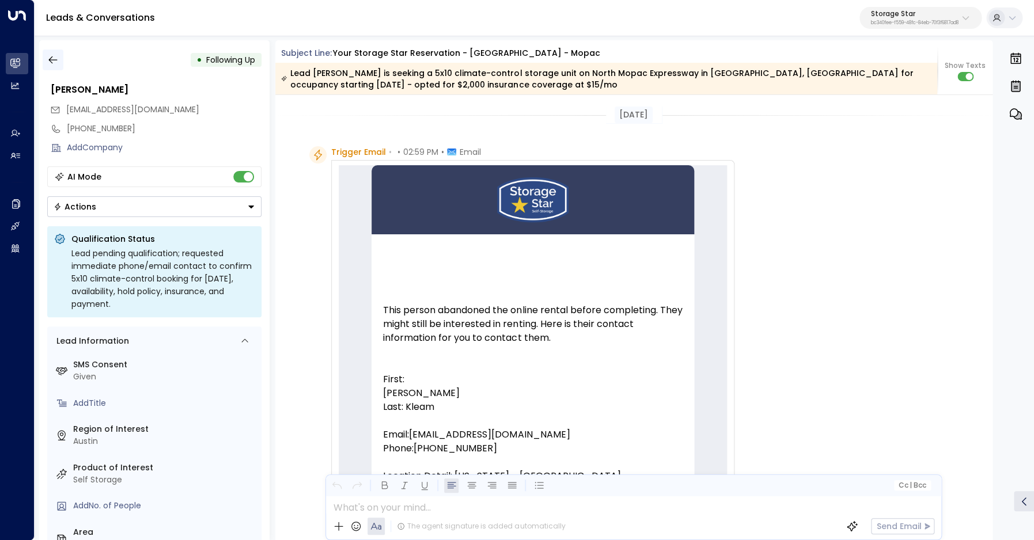
click at [51, 54] on button "button" at bounding box center [53, 60] width 21 height 21
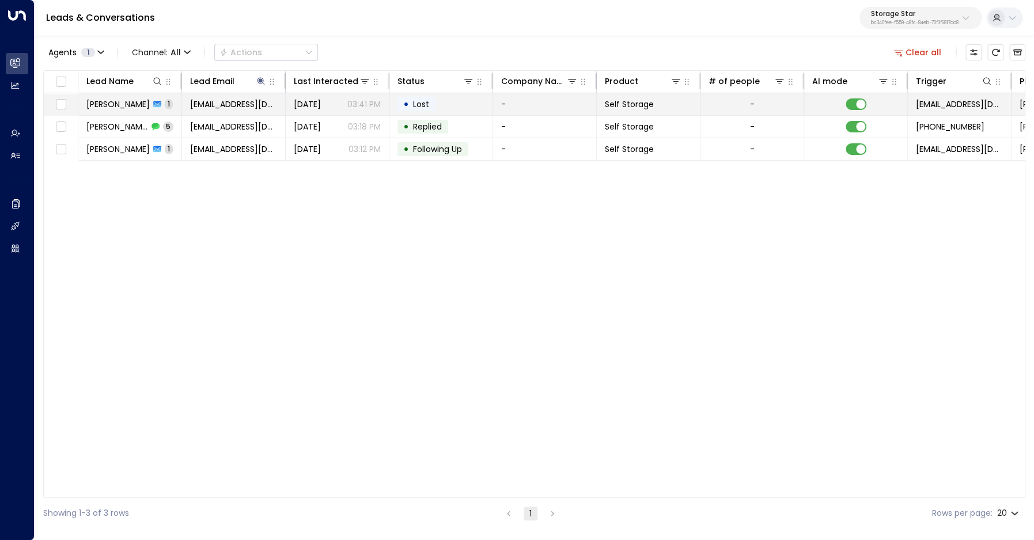
click at [122, 105] on span "Casey Kleam" at bounding box center [117, 105] width 63 height 12
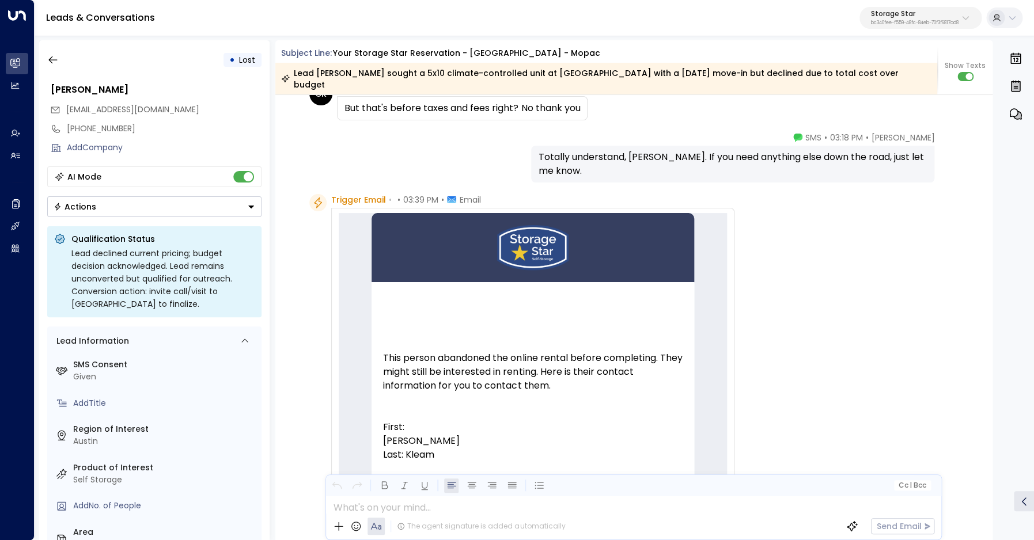
scroll to position [319, 0]
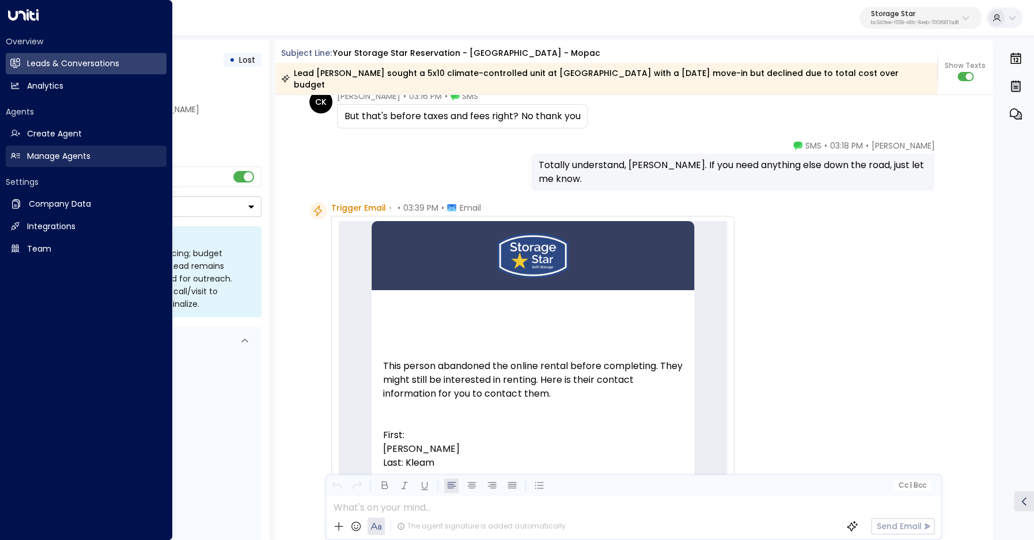
click at [36, 165] on link "Manage Agents Manage Agents" at bounding box center [86, 156] width 161 height 21
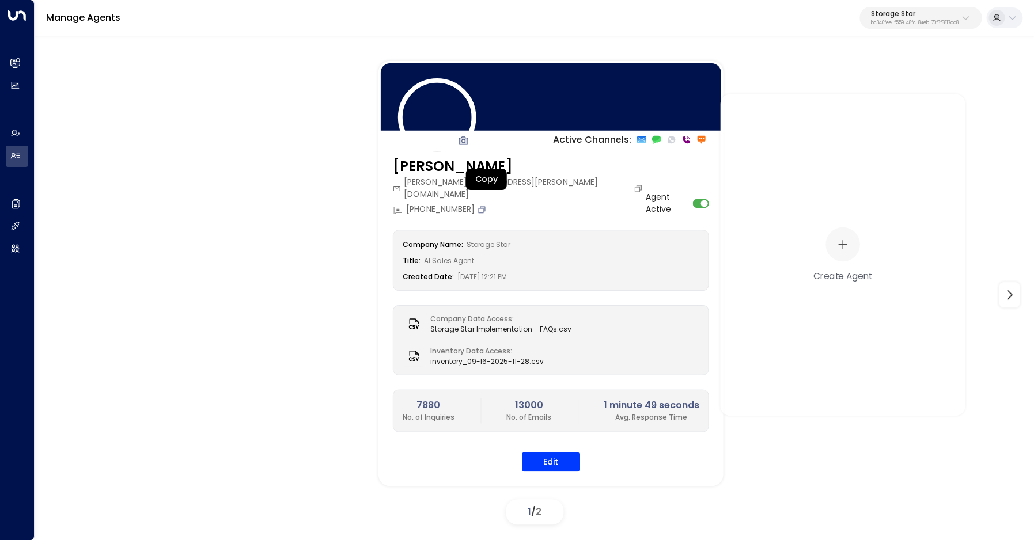
click at [480, 205] on icon "Copy" at bounding box center [481, 209] width 9 height 9
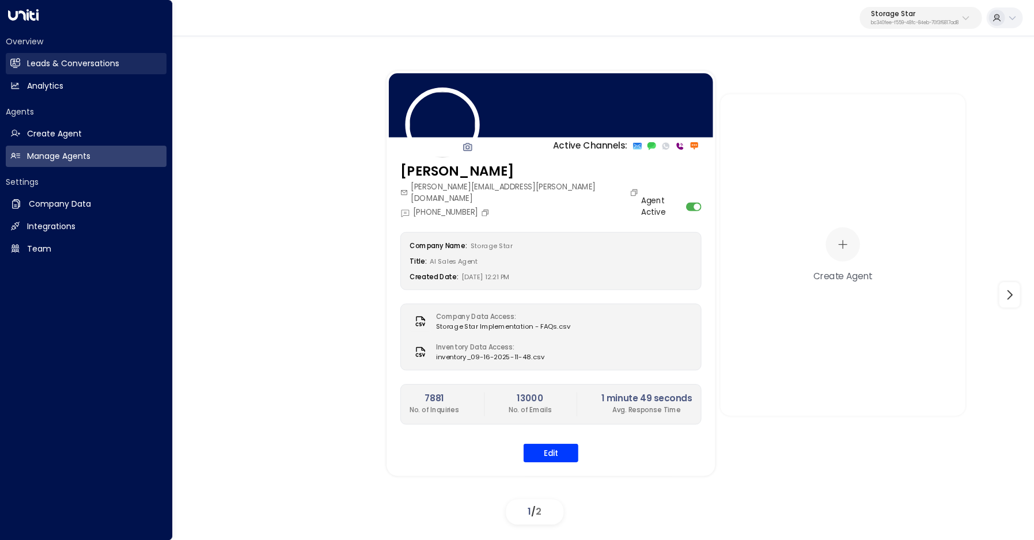
click at [20, 66] on icon at bounding box center [15, 63] width 10 height 10
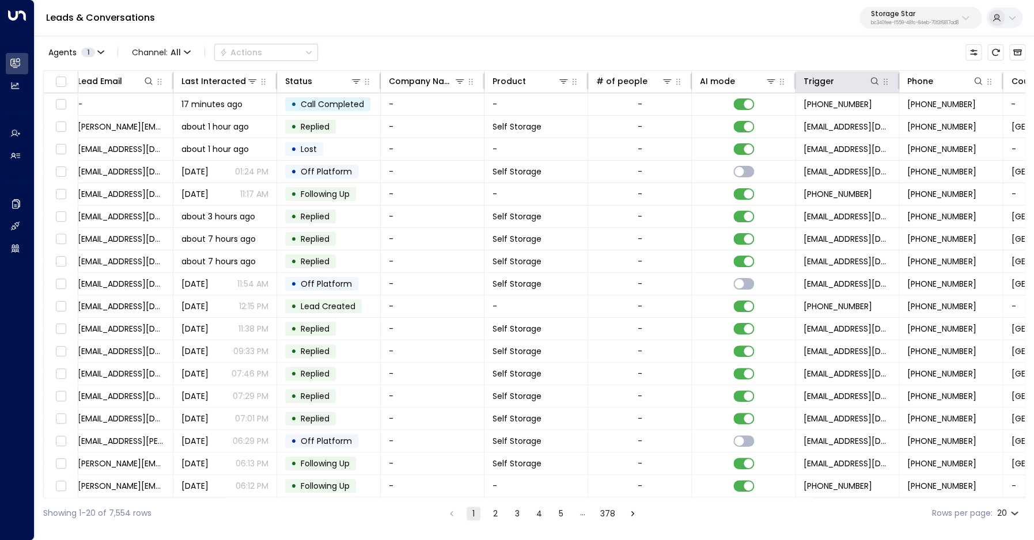
scroll to position [0, 267]
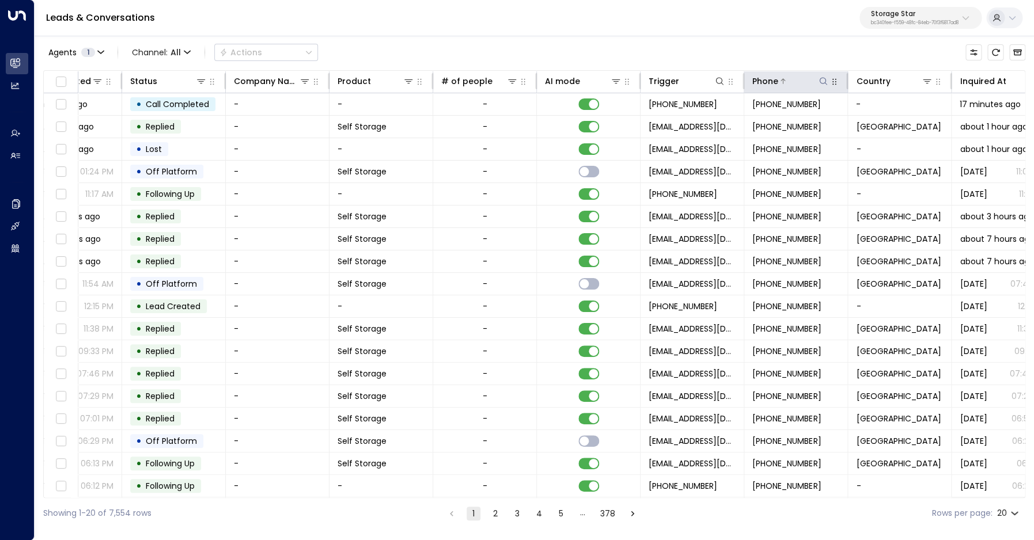
click at [824, 85] on icon at bounding box center [823, 81] width 9 height 9
type input "**********"
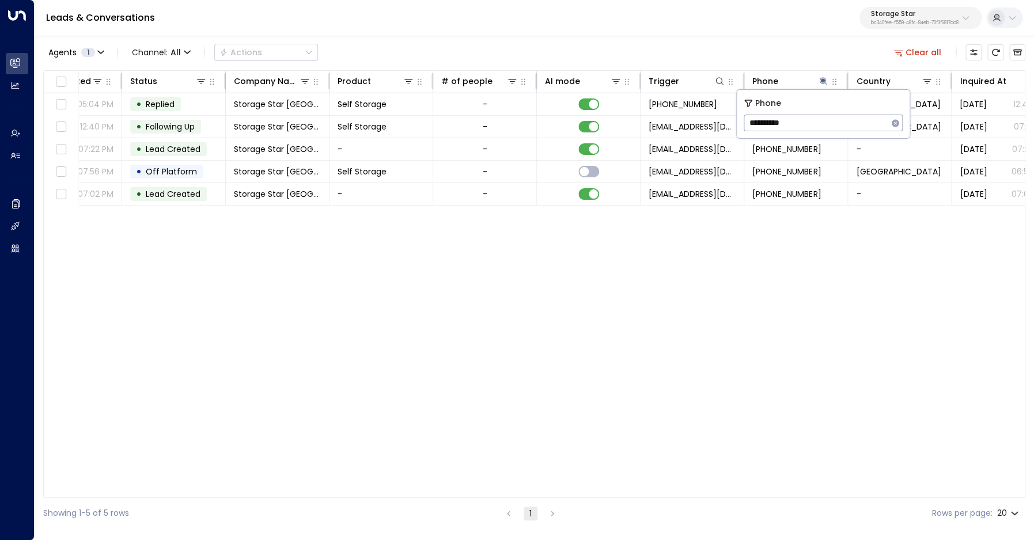
click at [765, 48] on div "Agents 1 Channel: All Actions Clear all" at bounding box center [534, 52] width 982 height 24
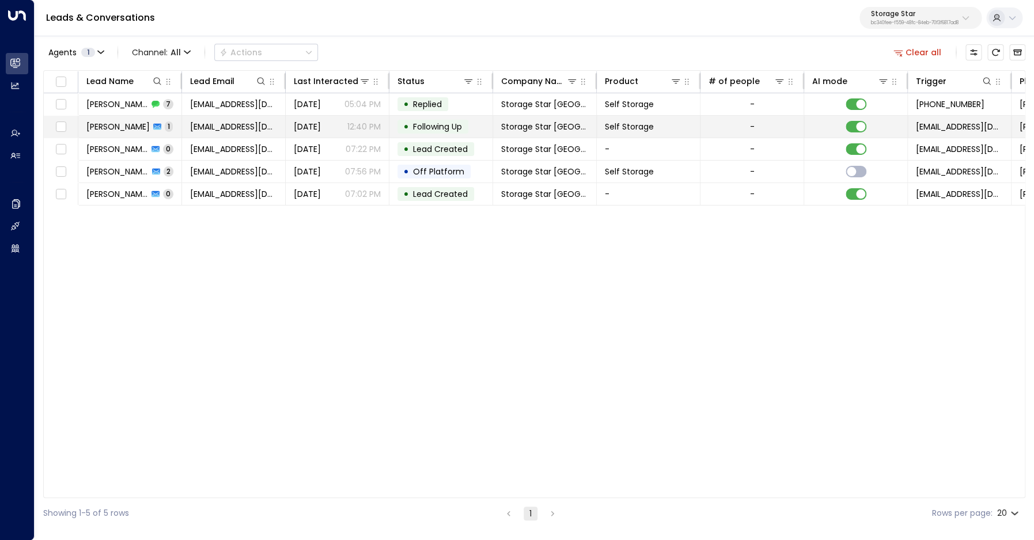
click at [116, 126] on span "Charlene Byers" at bounding box center [117, 127] width 63 height 12
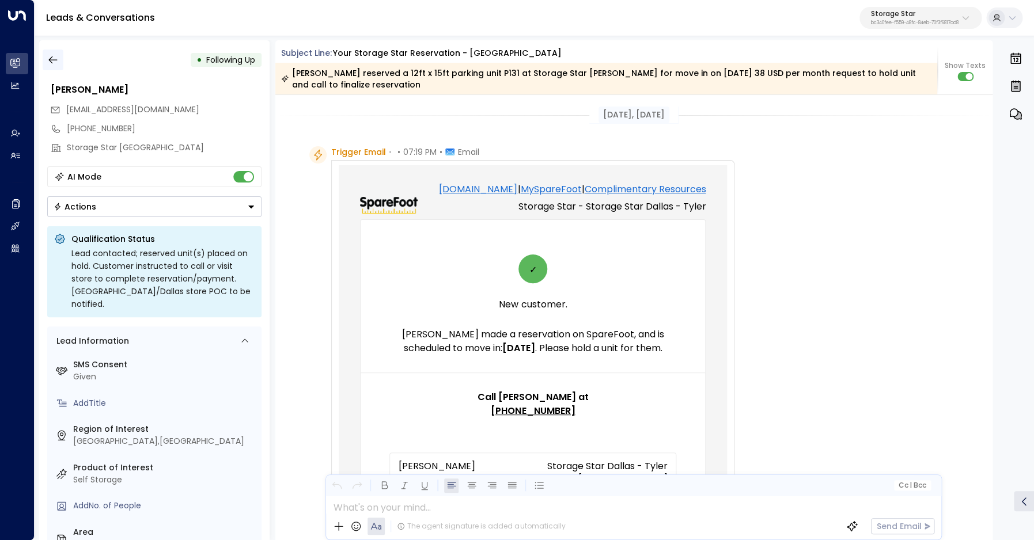
click at [59, 61] on button "button" at bounding box center [53, 60] width 21 height 21
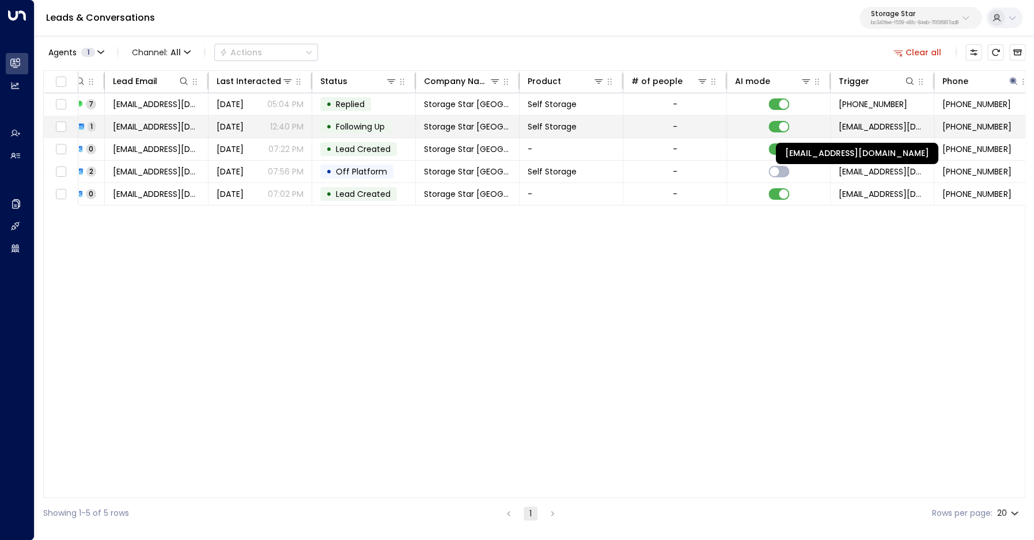
scroll to position [0, 141]
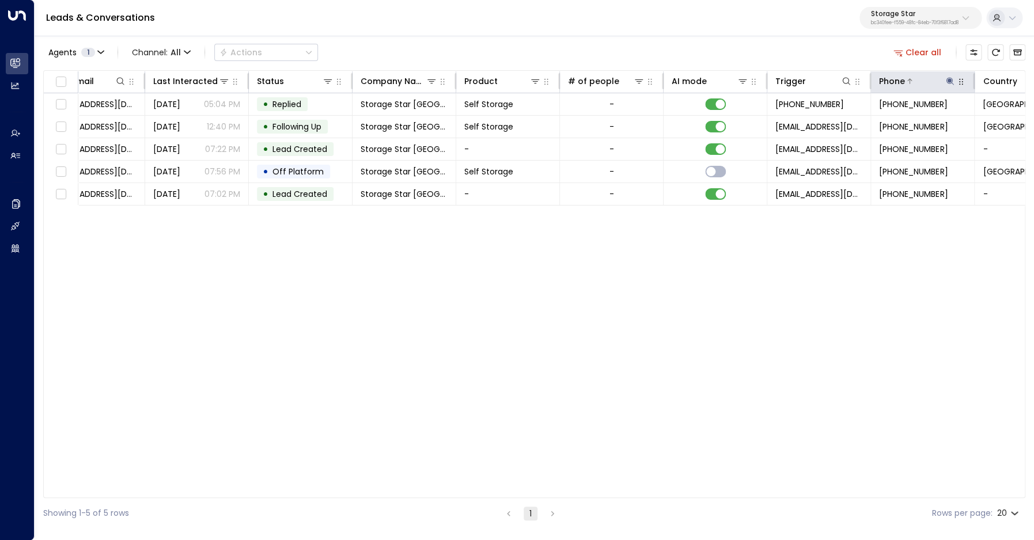
click at [952, 83] on icon at bounding box center [949, 81] width 9 height 9
click at [907, 124] on input "**********" at bounding box center [940, 122] width 144 height 21
type input "**********"
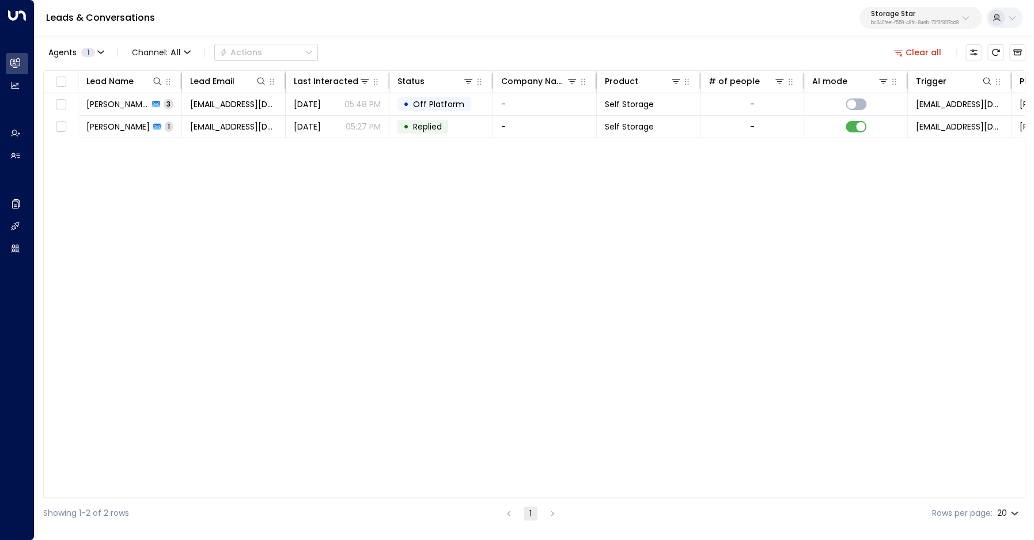
click at [145, 172] on div "Lead Name Lead Email Last Interacted Status Company Name Product # of people AI…" at bounding box center [534, 284] width 982 height 428
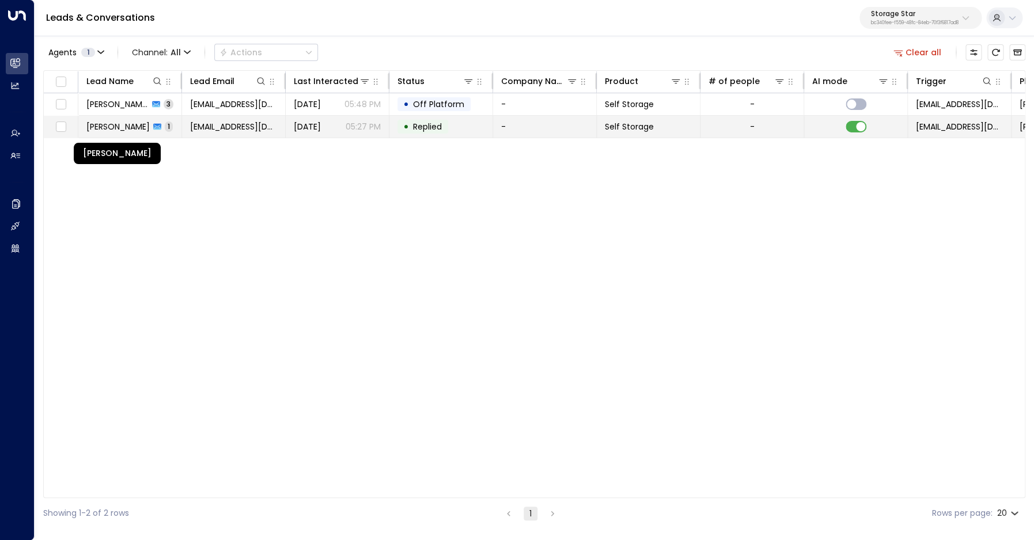
click at [137, 127] on span "Johnathin Brooks" at bounding box center [117, 127] width 63 height 12
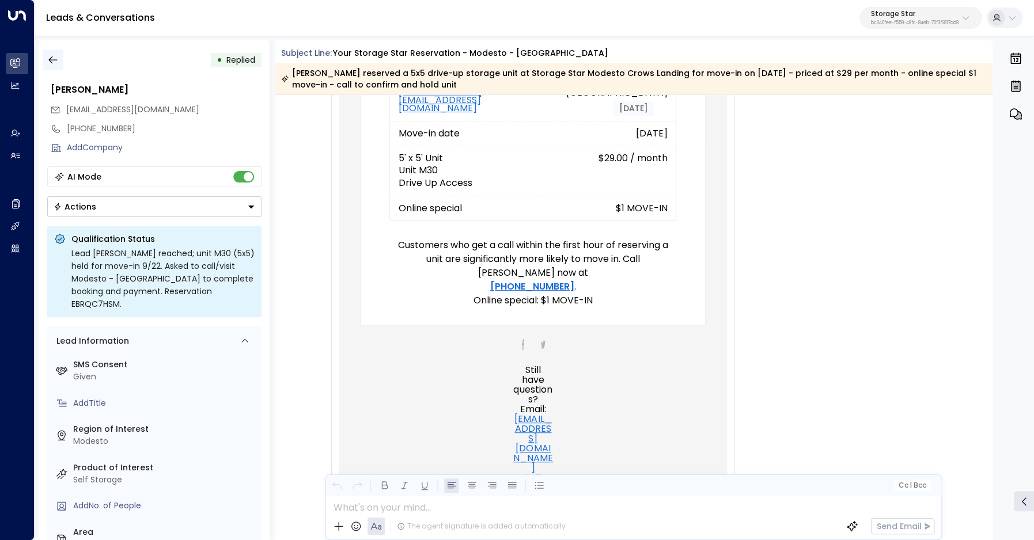
scroll to position [402, 0]
click at [49, 63] on icon "button" at bounding box center [53, 60] width 12 height 12
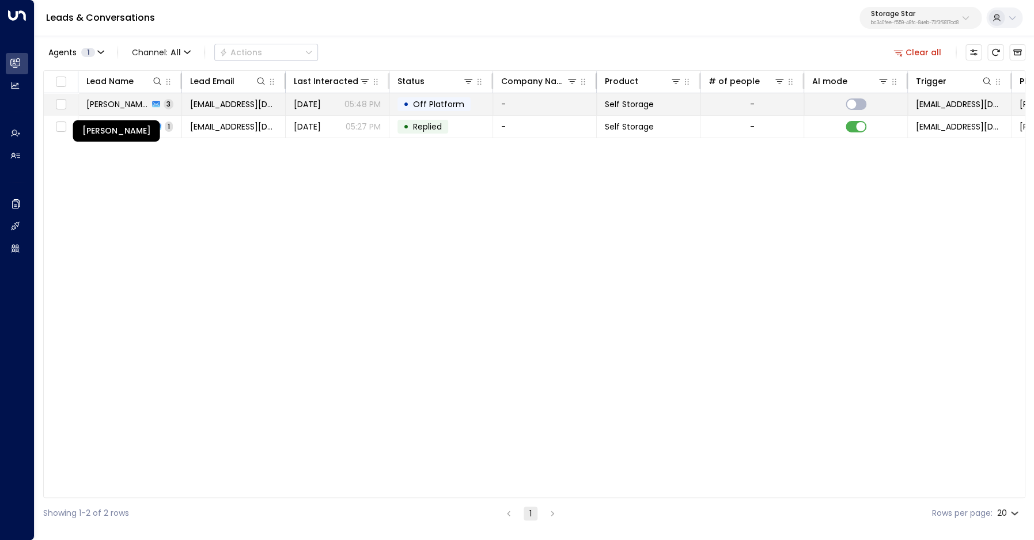
click at [105, 105] on span "Johnathin Brooks" at bounding box center [117, 105] width 62 height 12
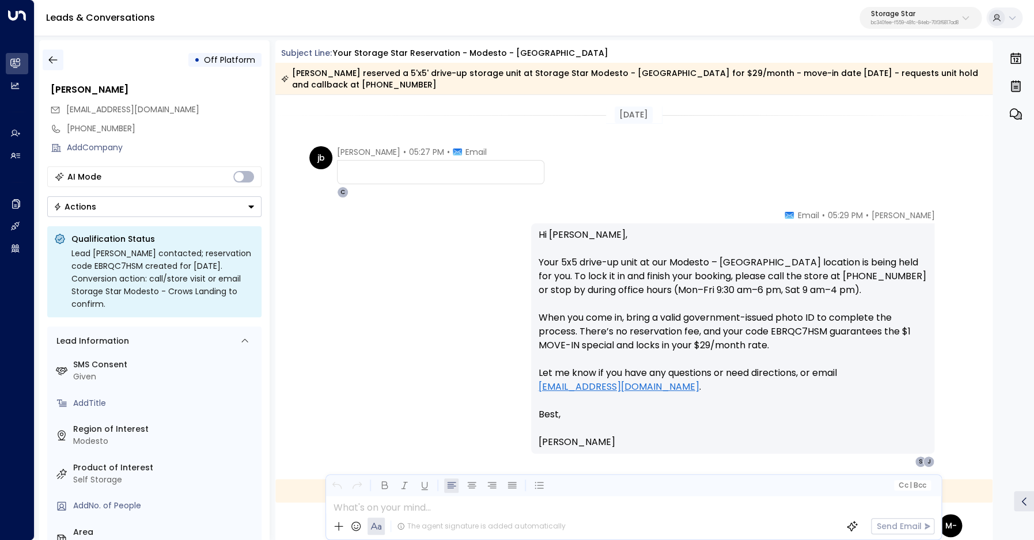
click at [60, 61] on button "button" at bounding box center [53, 60] width 21 height 21
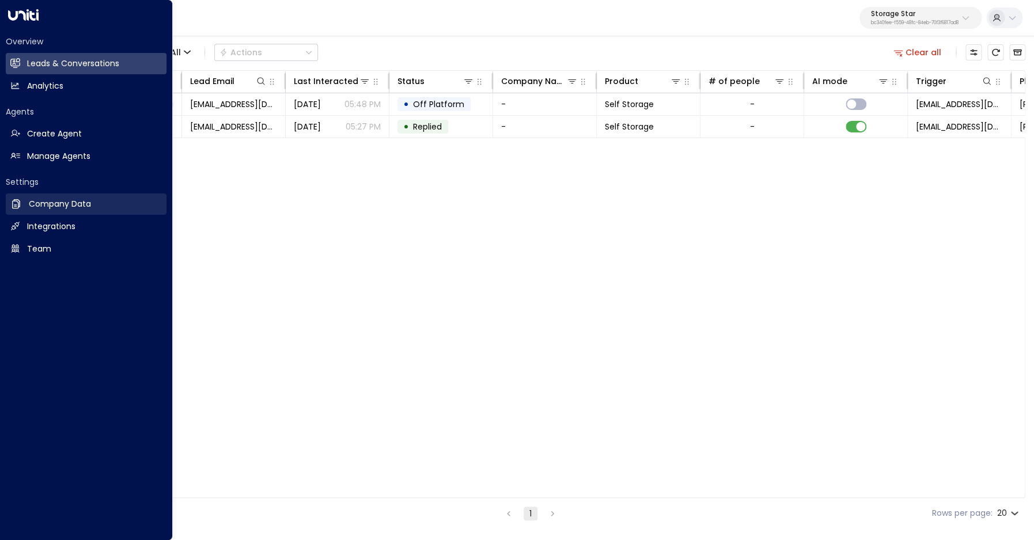
click at [37, 205] on h2 "Company Data" at bounding box center [60, 204] width 62 height 12
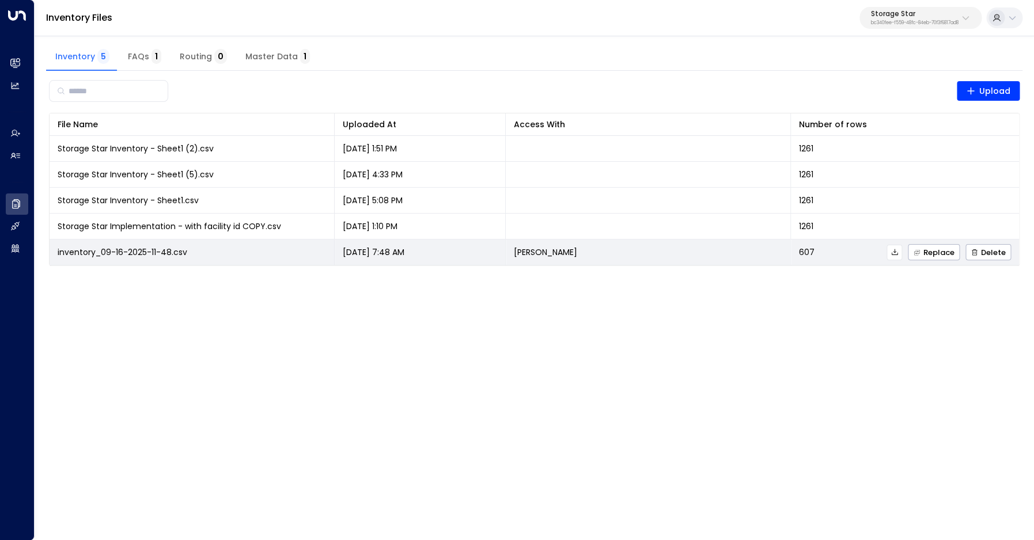
click at [897, 256] on button at bounding box center [895, 253] width 16 height 16
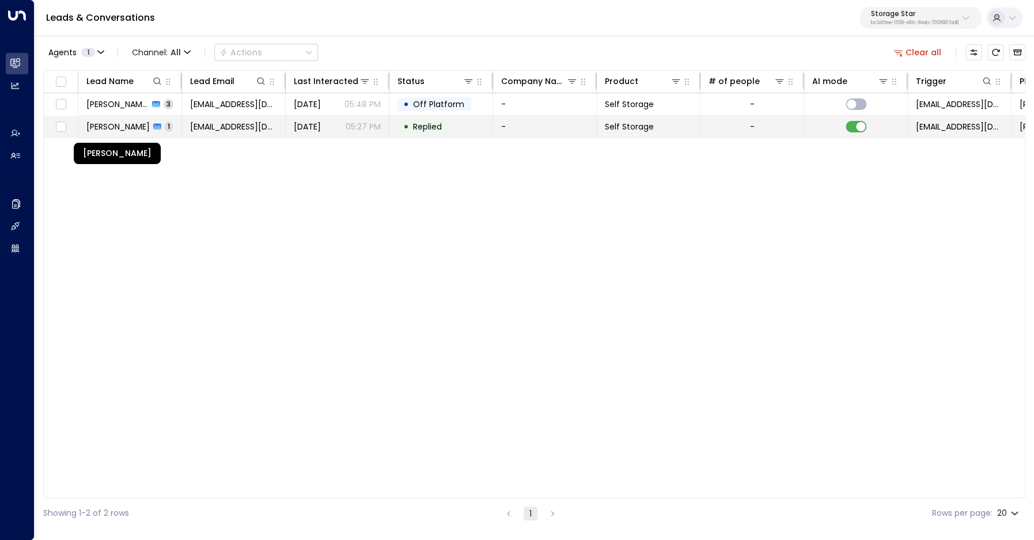
click at [126, 124] on span "Johnathin Brooks" at bounding box center [117, 127] width 63 height 12
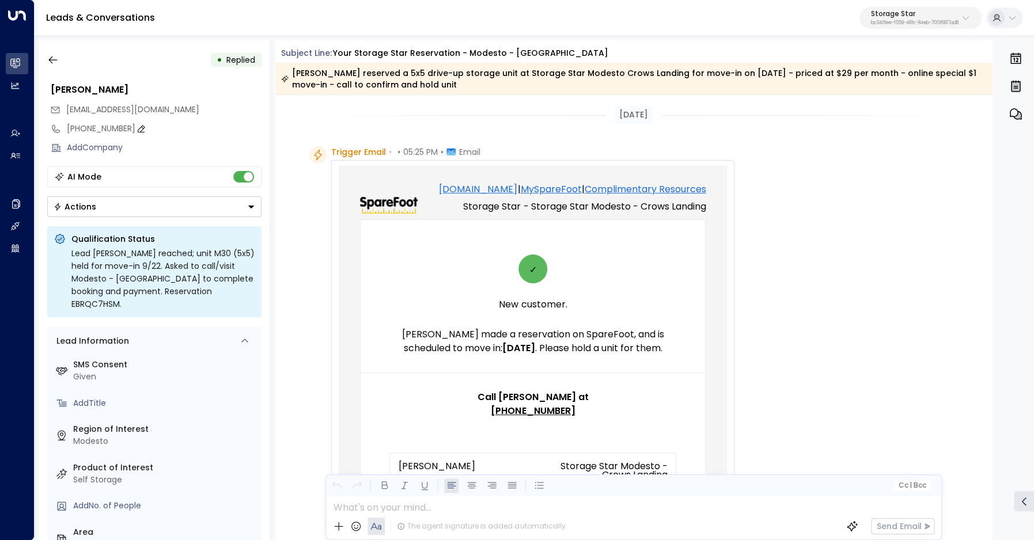
scroll to position [442, 0]
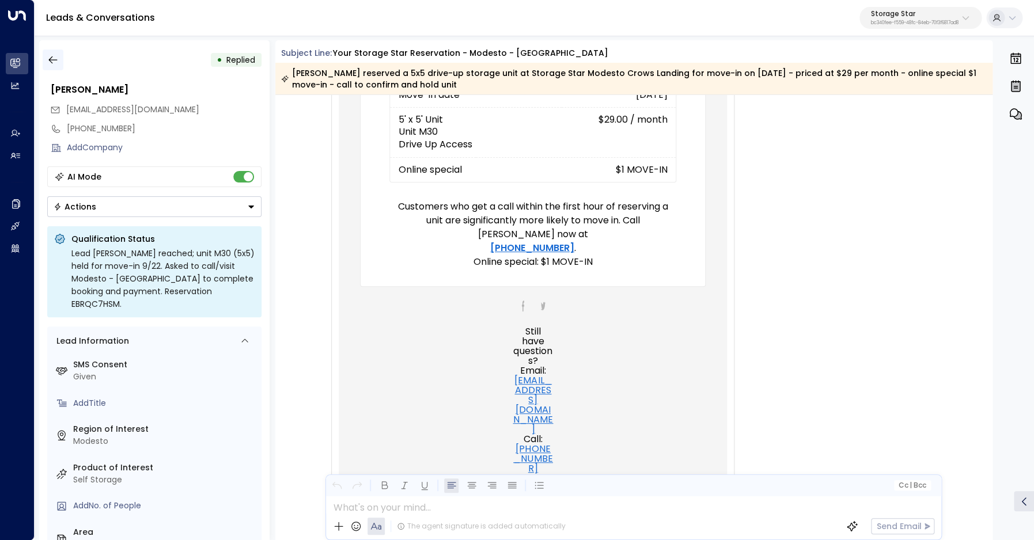
click at [52, 55] on icon "button" at bounding box center [53, 60] width 12 height 12
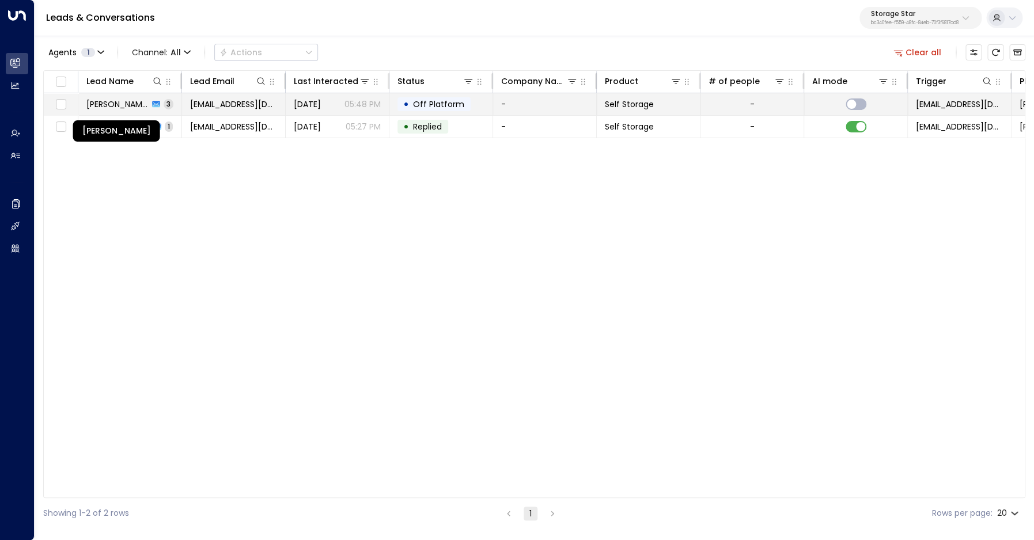
click at [128, 100] on span "Johnathin Brooks" at bounding box center [117, 105] width 62 height 12
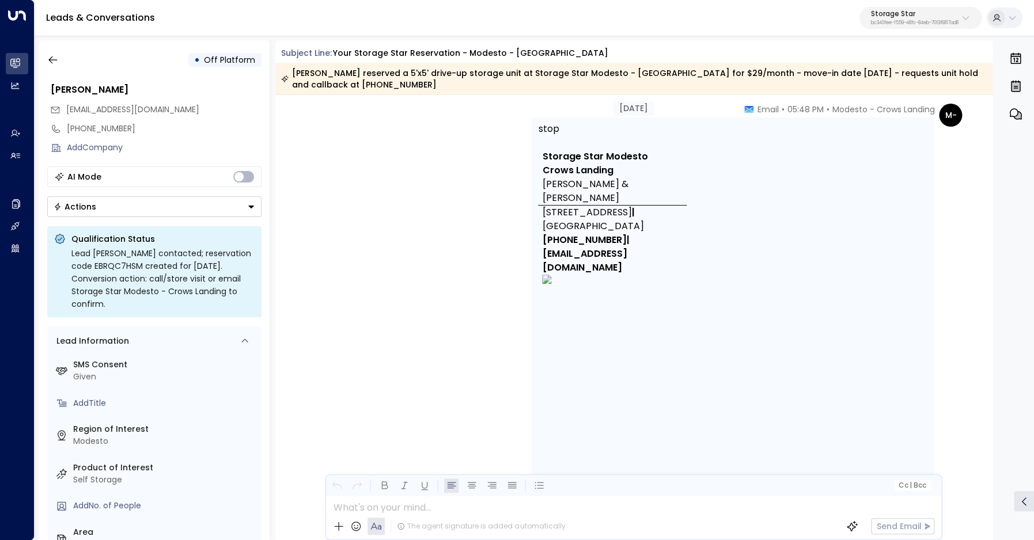
scroll to position [371, 0]
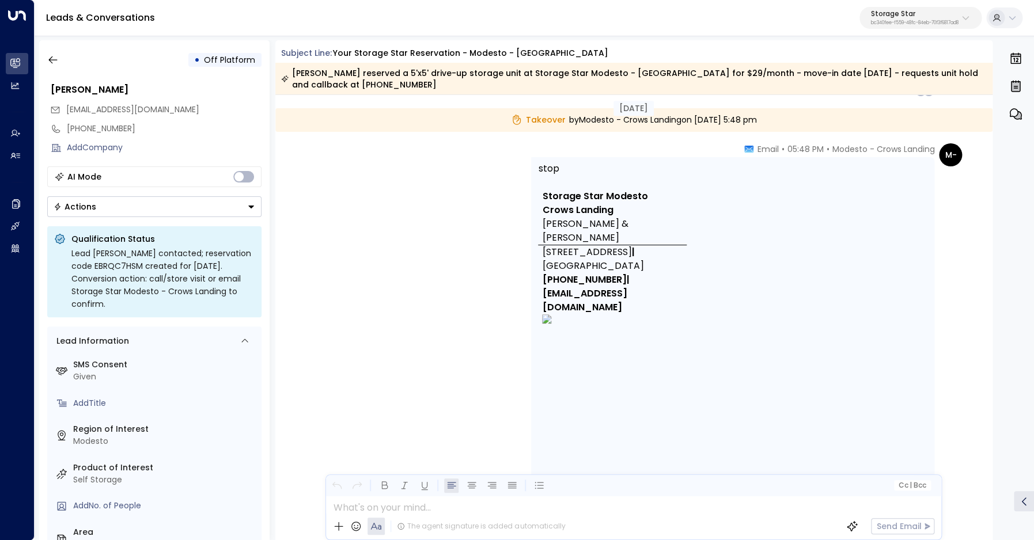
click at [626, 198] on b "Storage Star Modesto" at bounding box center [594, 196] width 105 height 13
copy b "Modesto"
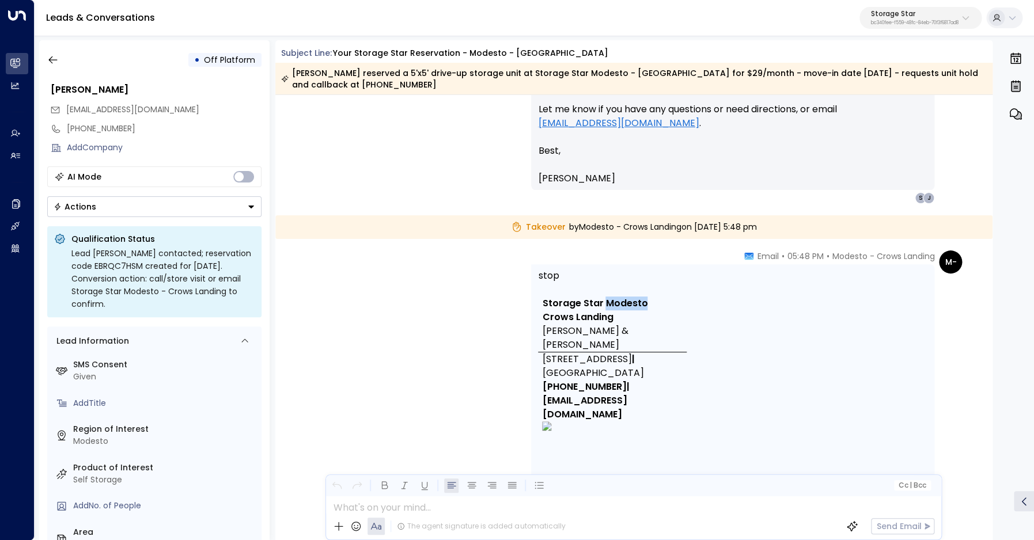
scroll to position [256, 0]
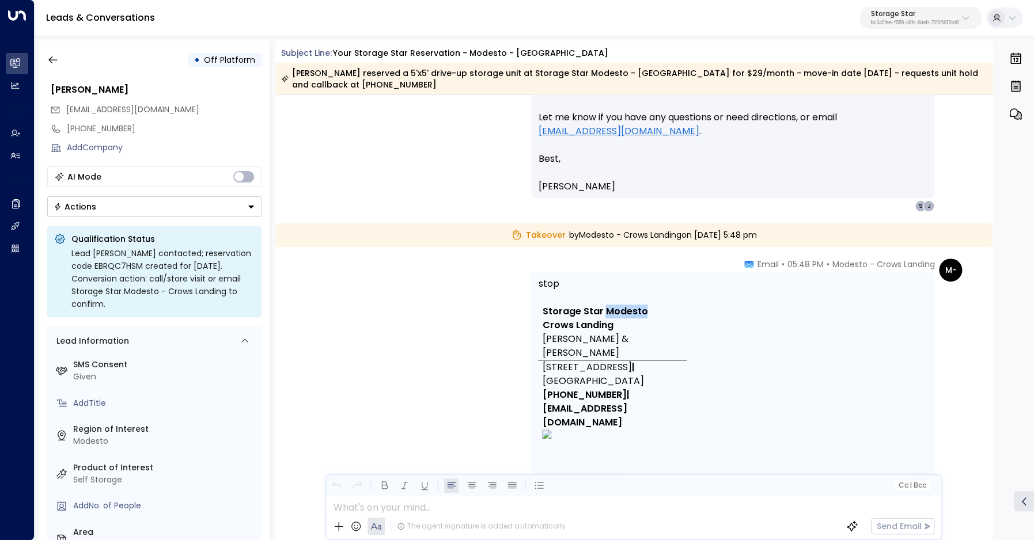
click at [898, 20] on div "Storage Star bc340fee-f559-48fc-84eb-70f3f6817ad8" at bounding box center [915, 17] width 88 height 15
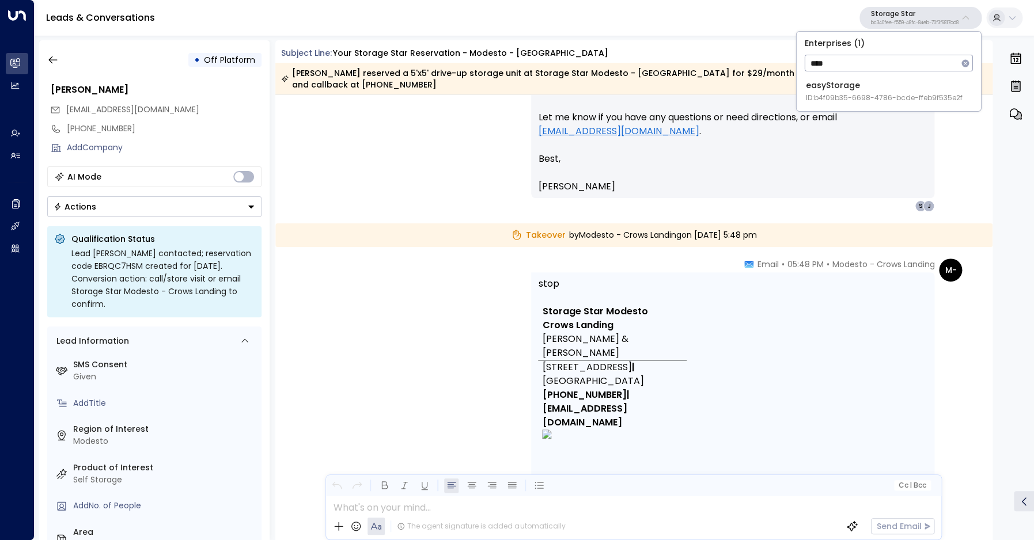
type input "****"
click at [871, 98] on span "ID: b4f09b35-6698-4786-bcde-ffeb9f535e2f" at bounding box center [884, 98] width 157 height 10
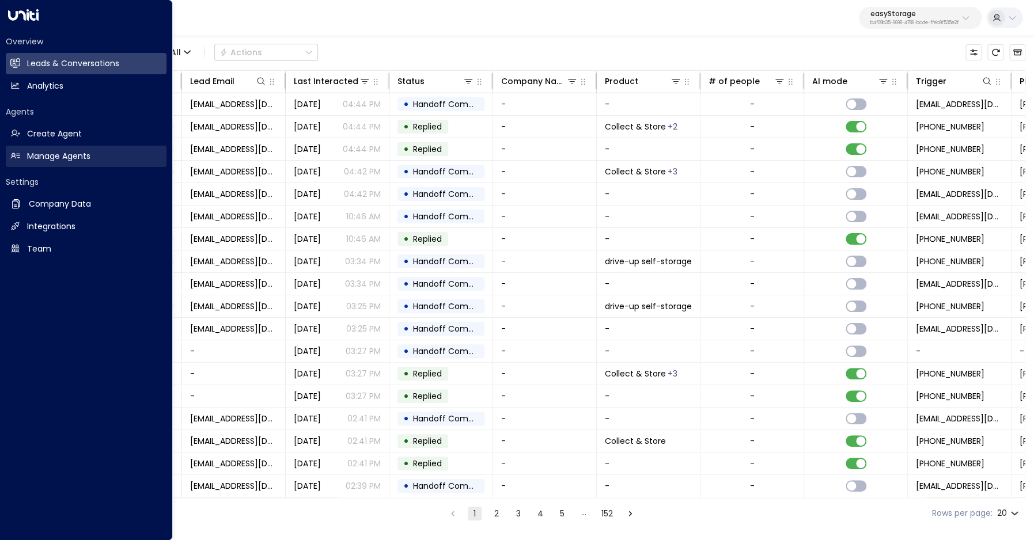
click at [52, 160] on h2 "Manage Agents" at bounding box center [58, 156] width 63 height 12
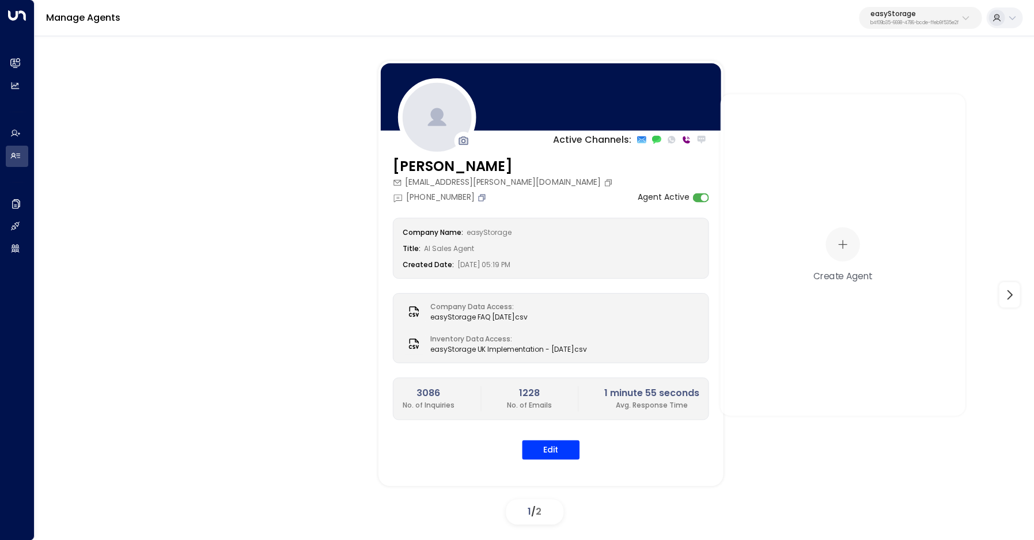
click at [478, 198] on icon "Copy" at bounding box center [481, 197] width 7 height 7
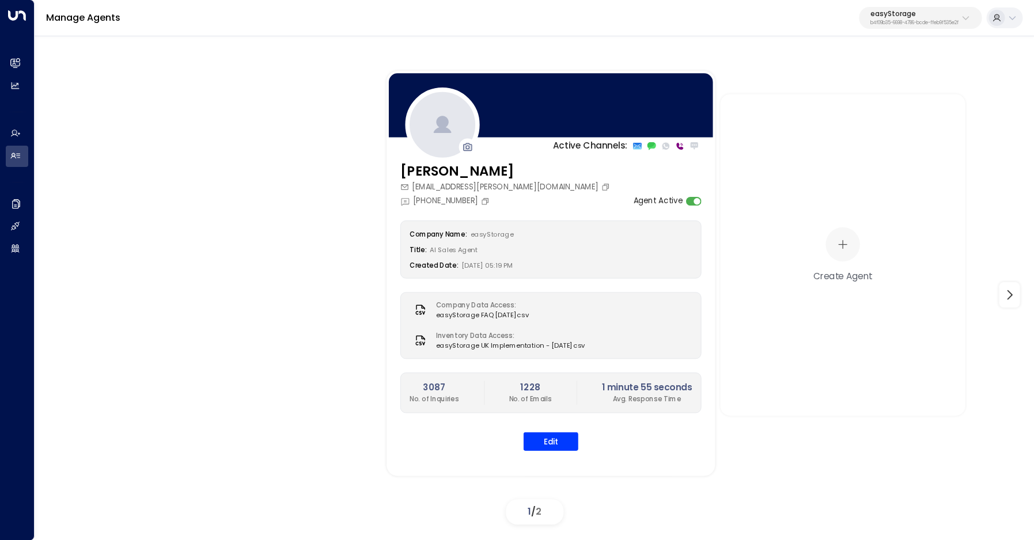
click at [903, 22] on p "b4f09b35-6698-4786-bcde-ffeb9f535e2f" at bounding box center [915, 23] width 88 height 5
type input "*********"
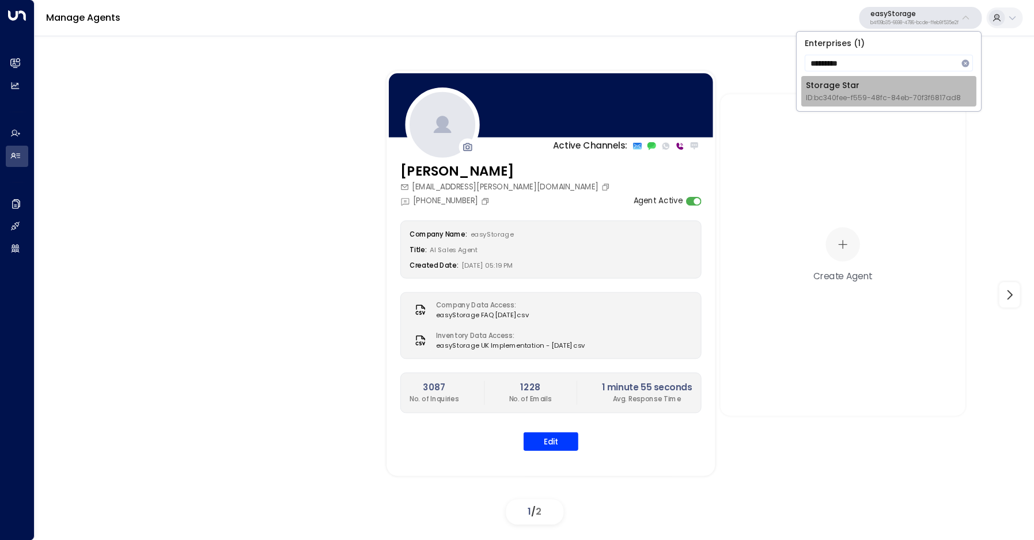
click at [871, 86] on div "Storage Star ID: bc340fee-f559-48fc-84eb-70f3f6817ad8" at bounding box center [883, 92] width 155 height 24
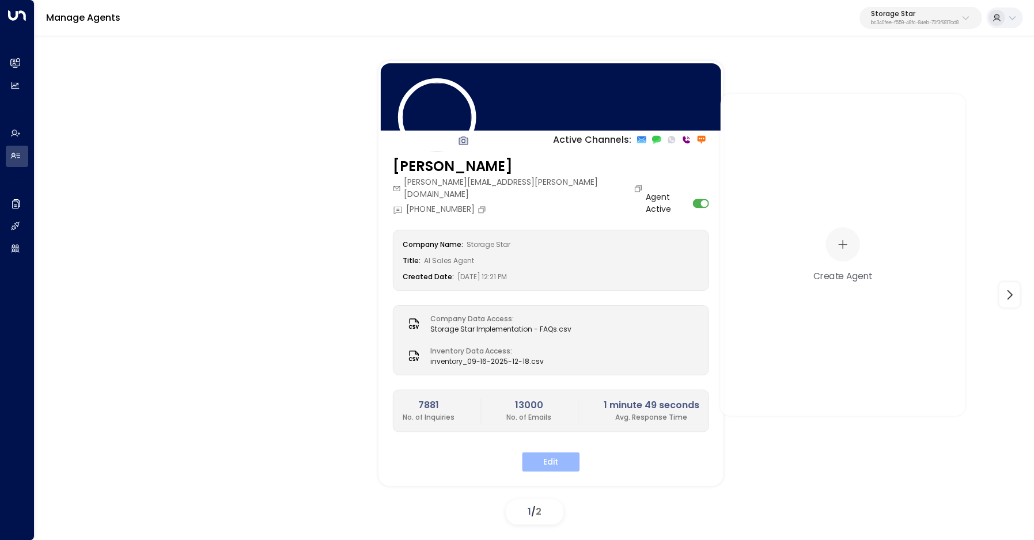
click at [554, 452] on button "Edit" at bounding box center [551, 462] width 58 height 20
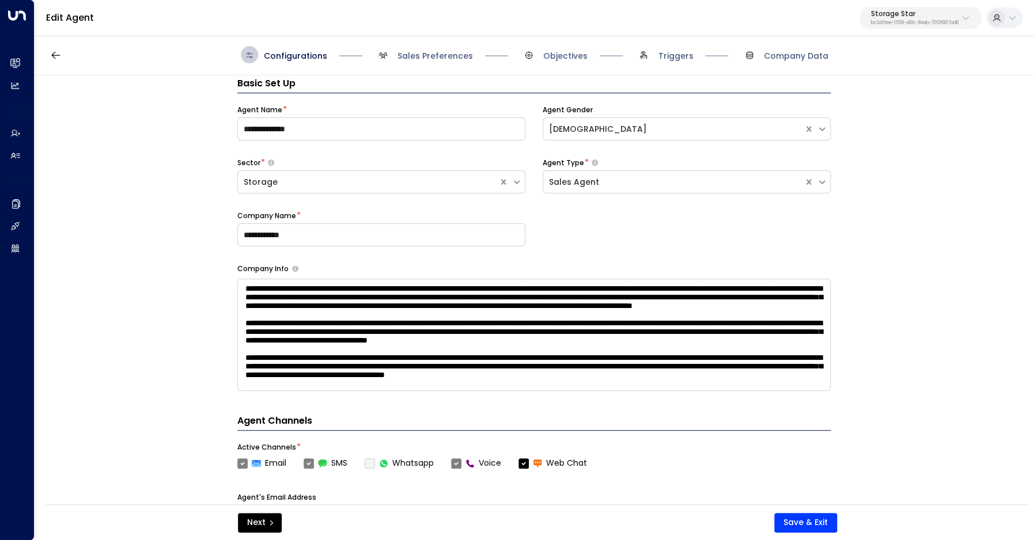
scroll to position [17, 0]
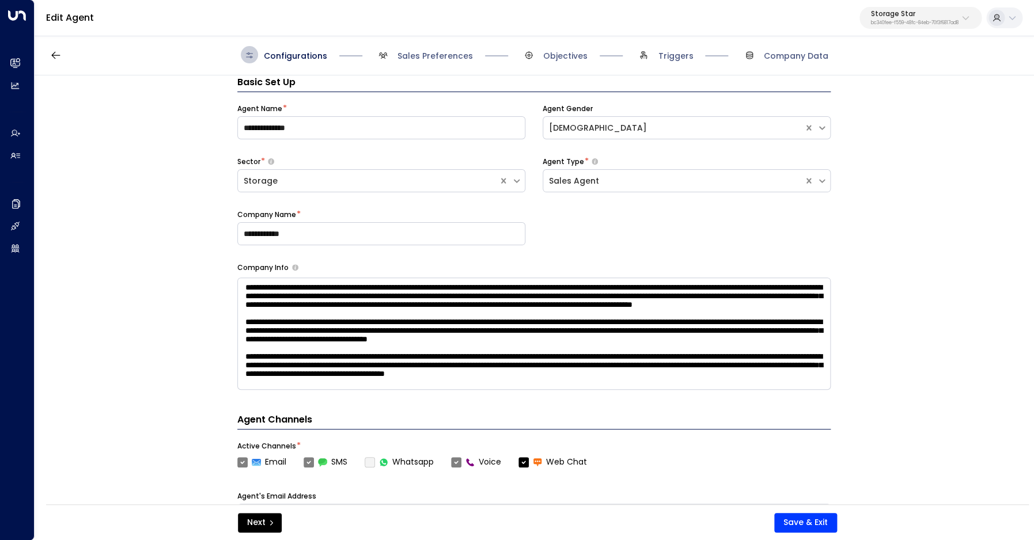
click at [427, 50] on span "Sales Preferences" at bounding box center [423, 54] width 99 height 17
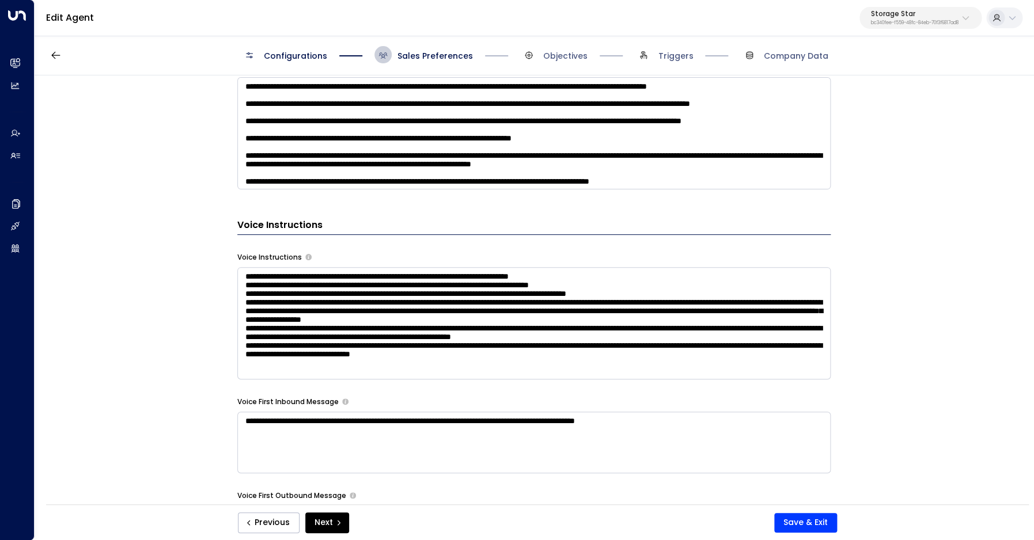
scroll to position [907, 0]
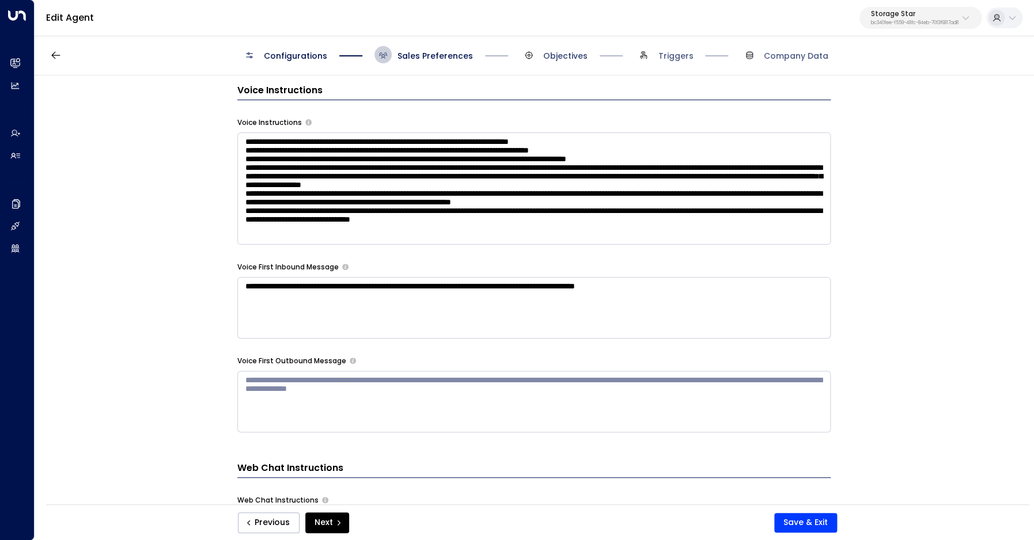
click at [560, 59] on span "Objectives" at bounding box center [565, 56] width 44 height 12
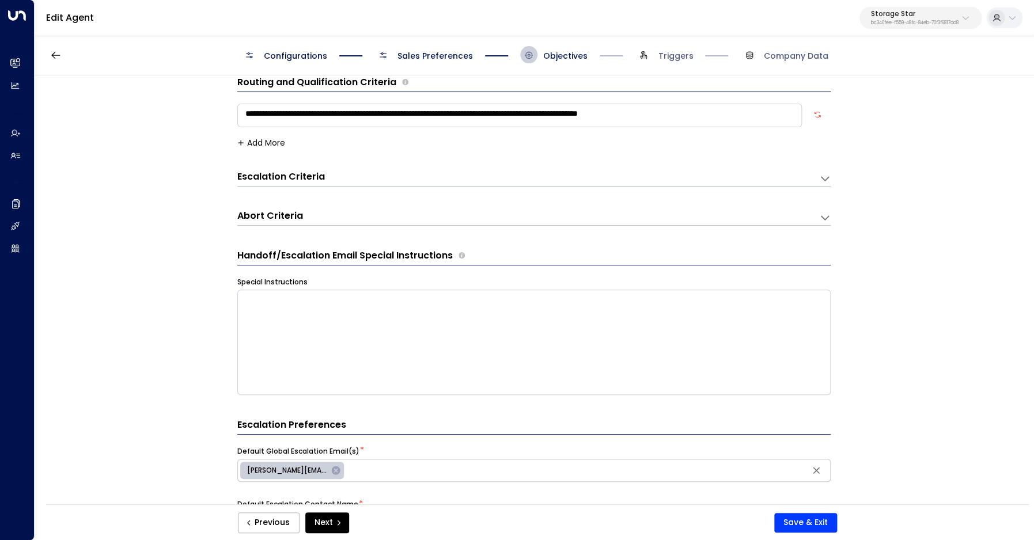
scroll to position [17, 0]
click at [808, 180] on div "Escalation Criteria Reset" at bounding box center [528, 179] width 582 height 16
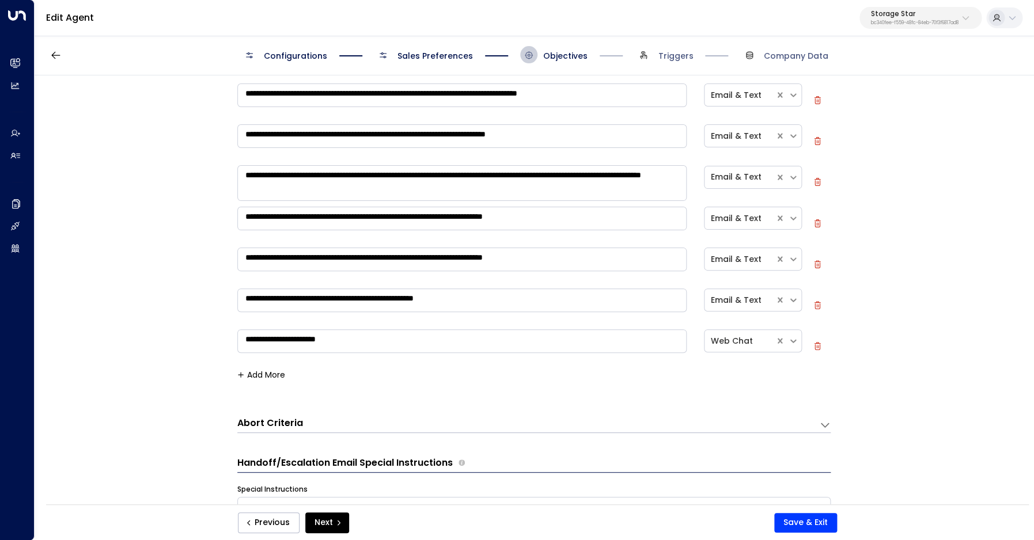
scroll to position [236, 0]
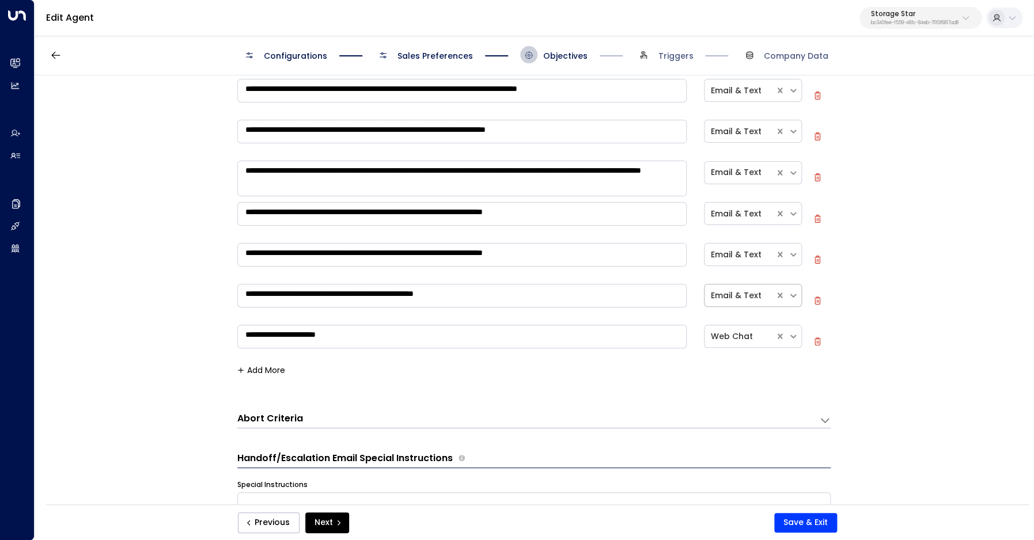
click at [729, 296] on div at bounding box center [739, 296] width 58 height 14
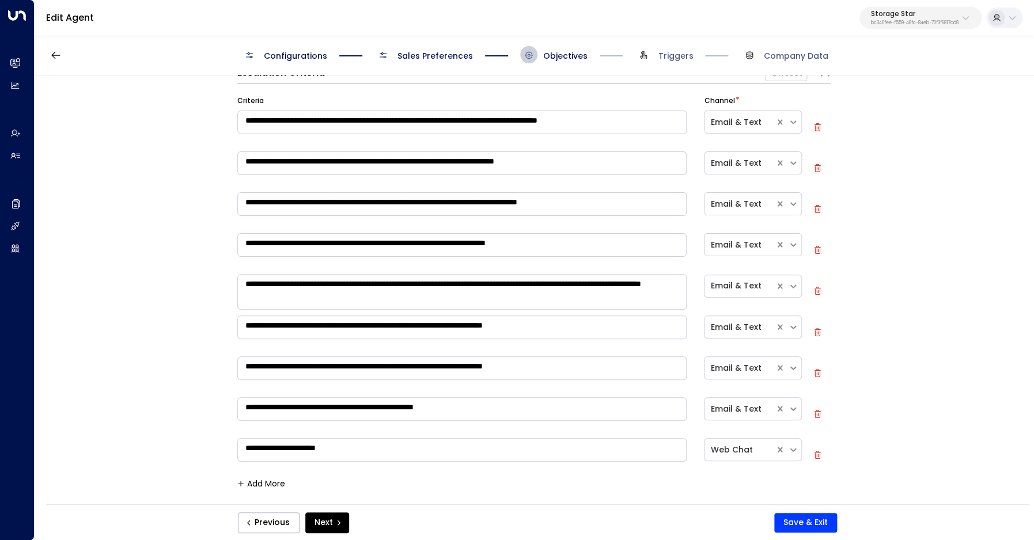
scroll to position [123, 0]
click at [535, 119] on textarea "**********" at bounding box center [462, 122] width 450 height 24
click at [358, 160] on textarea "**********" at bounding box center [462, 163] width 450 height 24
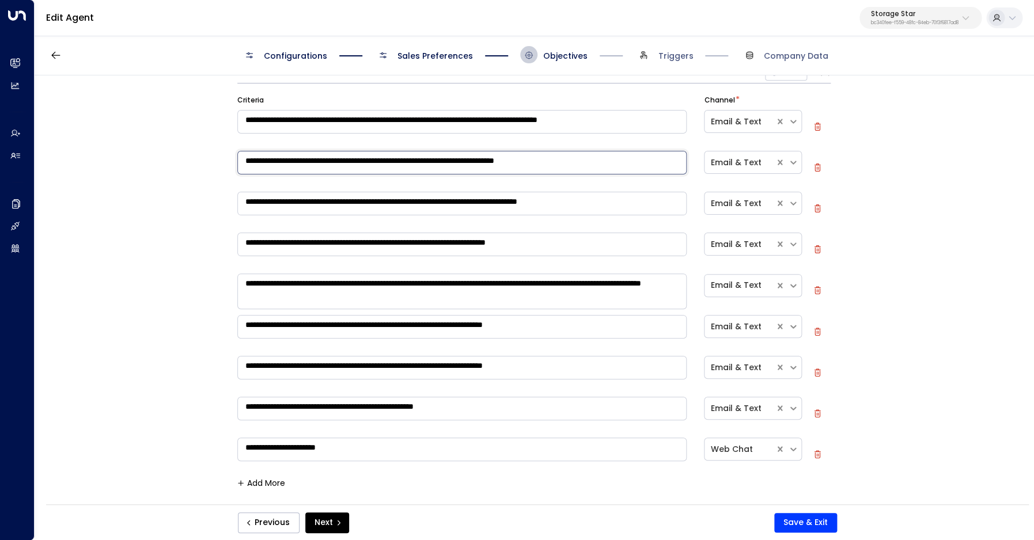
click at [308, 201] on textarea "**********" at bounding box center [462, 204] width 450 height 24
click at [367, 246] on textarea "**********" at bounding box center [462, 245] width 450 height 24
click at [406, 296] on textarea "**********" at bounding box center [462, 292] width 450 height 36
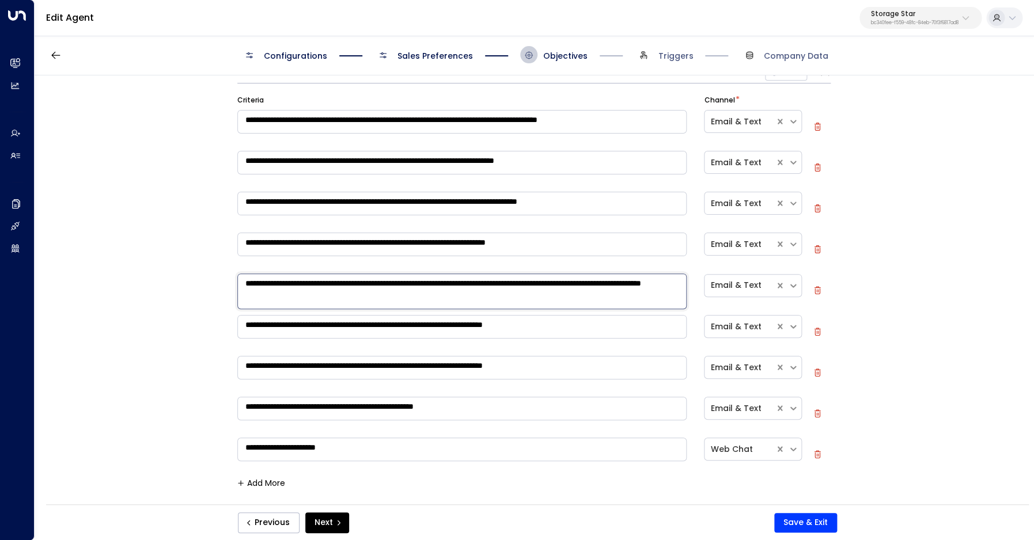
click at [406, 296] on textarea "**********" at bounding box center [462, 292] width 450 height 36
click at [437, 326] on textarea "**********" at bounding box center [462, 327] width 450 height 24
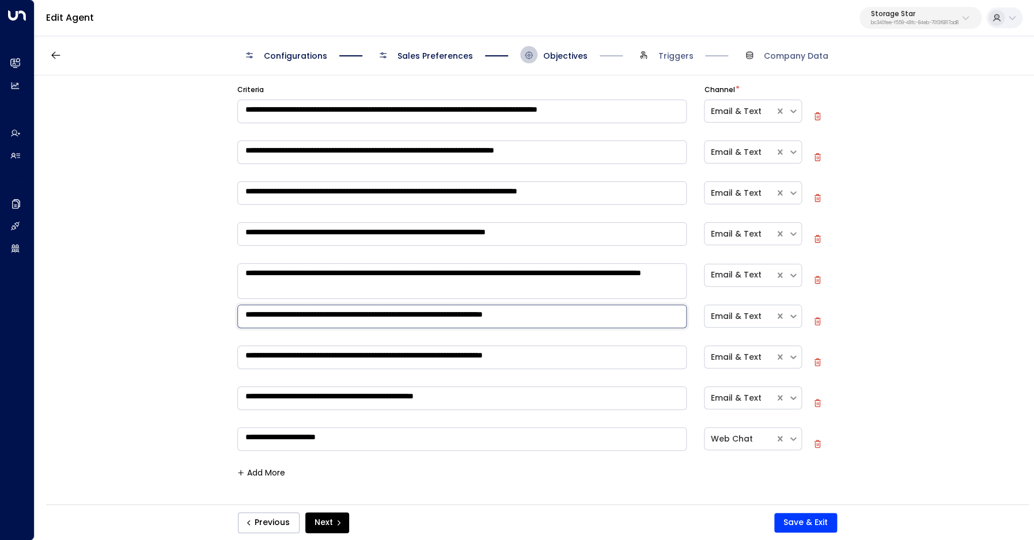
scroll to position [134, 0]
click at [376, 355] on textarea "**********" at bounding box center [462, 357] width 450 height 24
click at [397, 399] on textarea "**********" at bounding box center [462, 398] width 450 height 24
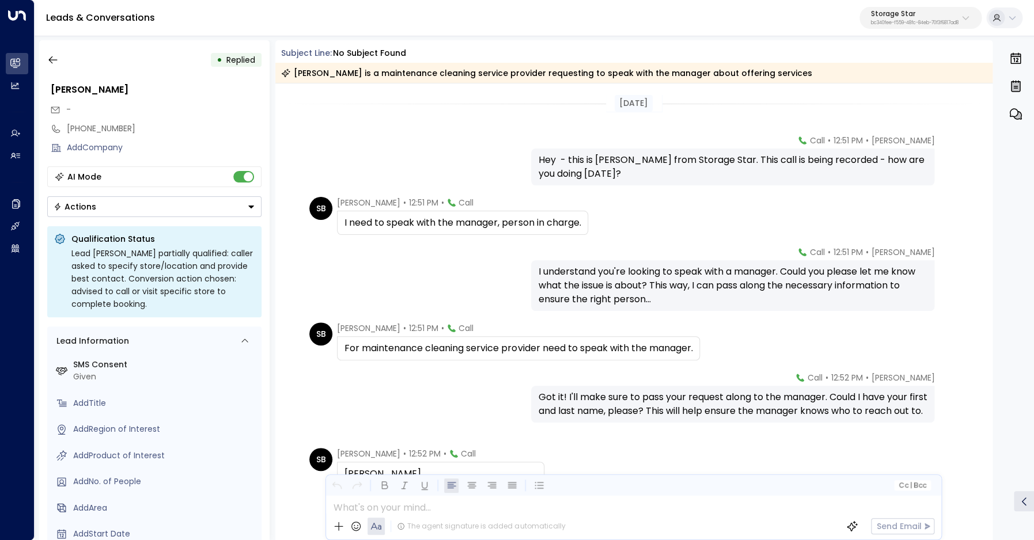
scroll to position [123, 0]
